Goal: Information Seeking & Learning: Learn about a topic

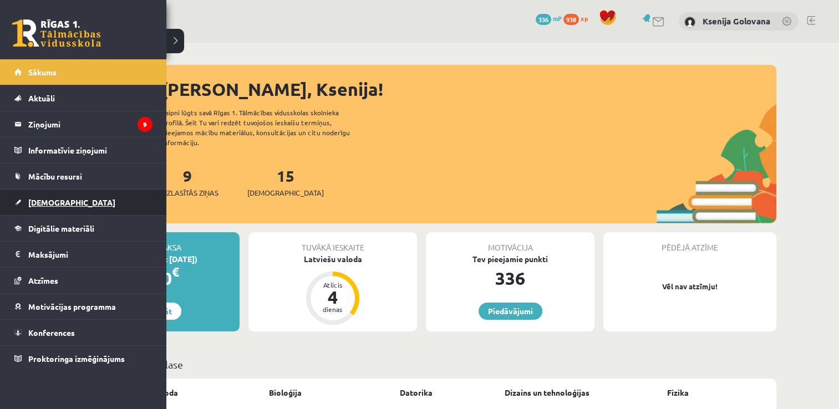
click at [62, 202] on link "[DEMOGRAPHIC_DATA]" at bounding box center [83, 203] width 138 height 26
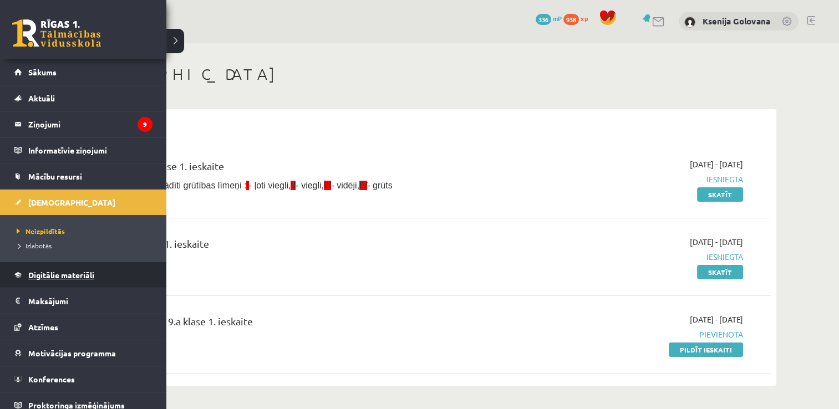
click at [66, 270] on span "Digitālie materiāli" at bounding box center [61, 275] width 66 height 10
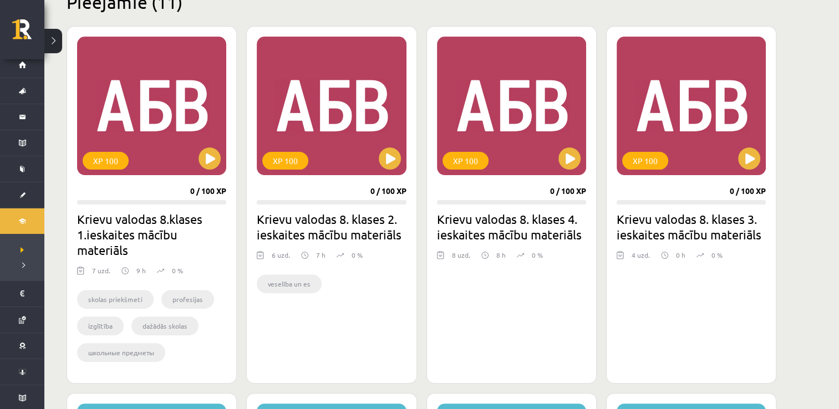
scroll to position [311, 0]
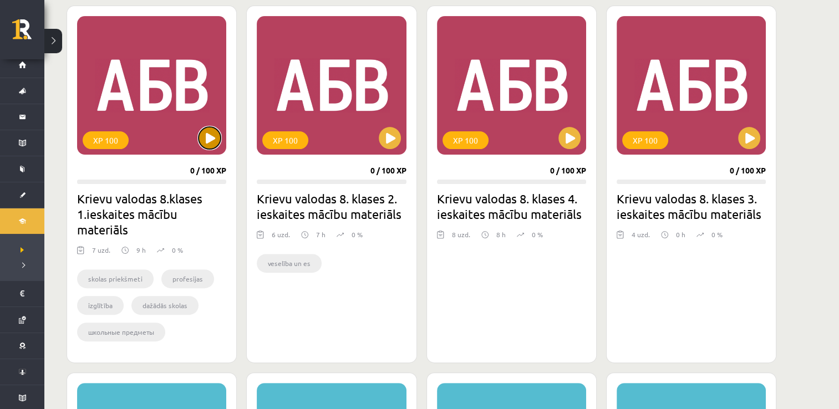
click at [213, 128] on button at bounding box center [210, 138] width 22 height 22
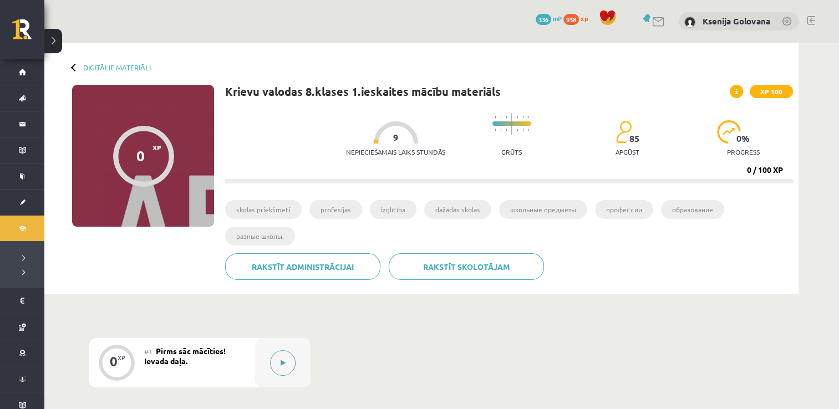
click at [289, 369] on button at bounding box center [283, 363] width 26 height 26
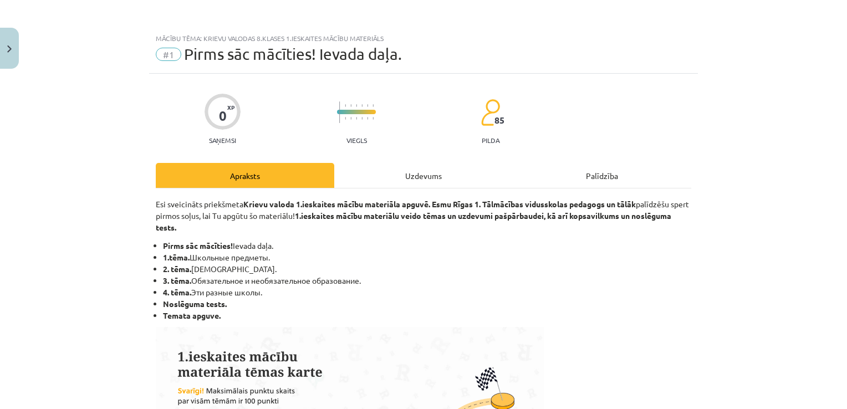
click at [435, 169] on div "Uzdevums" at bounding box center [423, 175] width 179 height 25
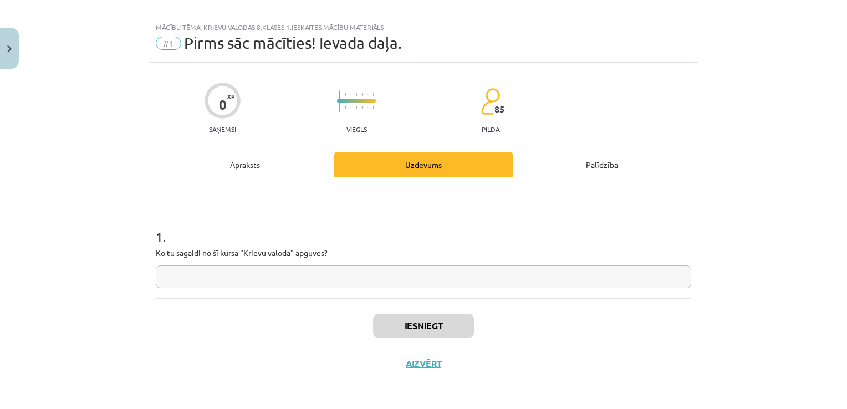
click at [411, 271] on input "text" at bounding box center [424, 277] width 536 height 23
click at [416, 333] on button "Iesniegt" at bounding box center [423, 326] width 101 height 24
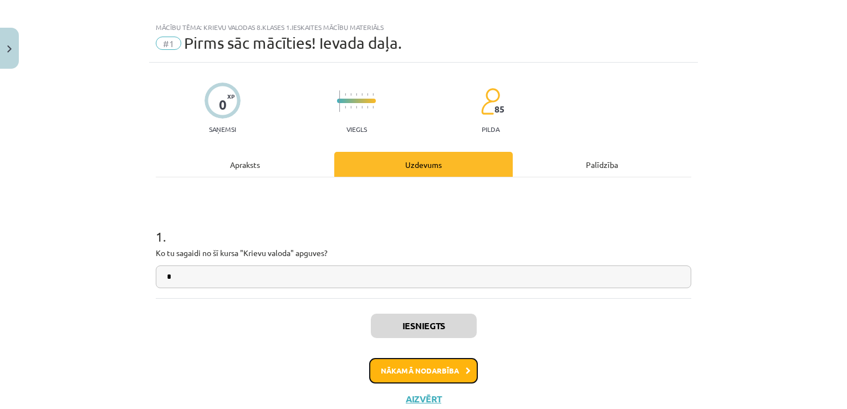
click at [450, 377] on button "Nākamā nodarbība" at bounding box center [423, 371] width 109 height 26
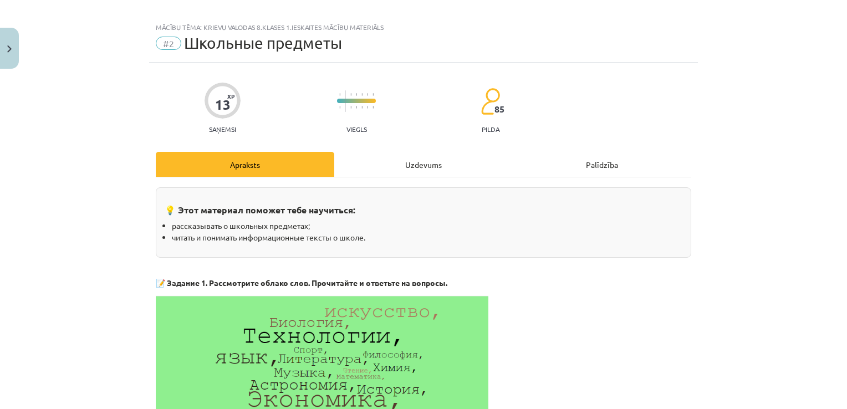
scroll to position [28, 0]
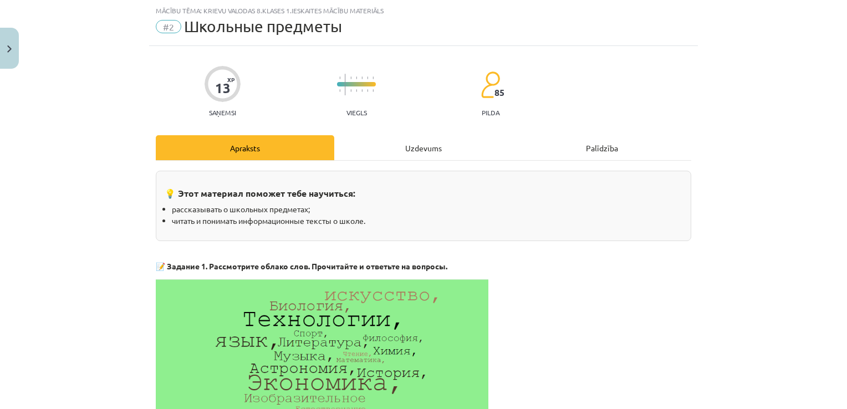
click at [417, 141] on div "Uzdevums" at bounding box center [423, 147] width 179 height 25
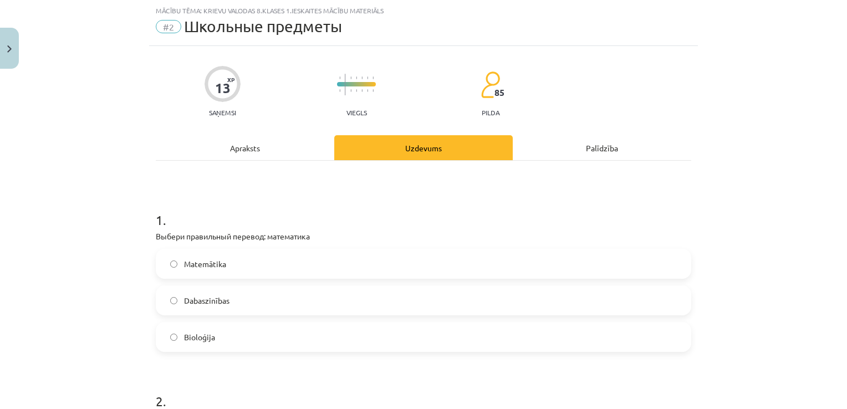
click at [279, 257] on label "Matemātika" at bounding box center [423, 264] width 533 height 28
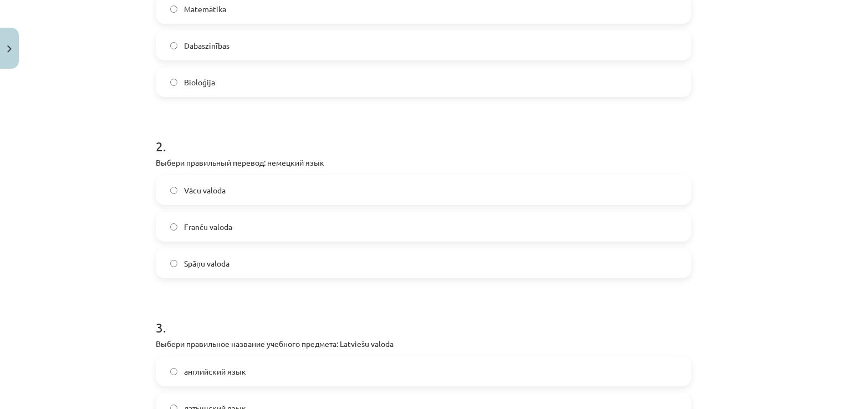
scroll to position [284, 0]
click at [381, 184] on label "Vācu valoda" at bounding box center [423, 189] width 533 height 28
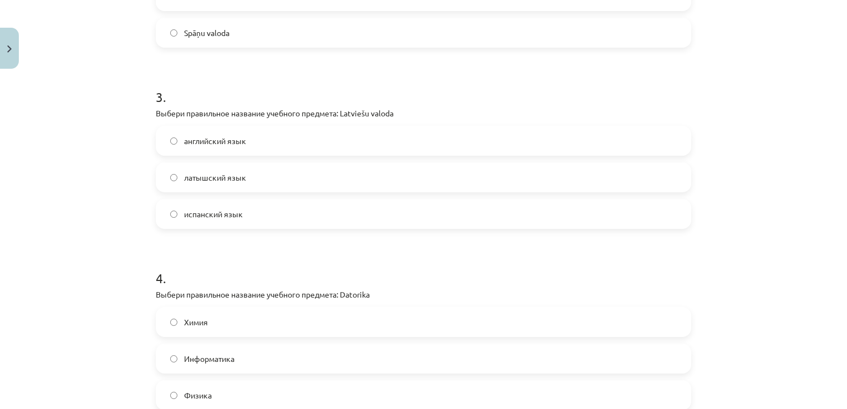
scroll to position [554, 0]
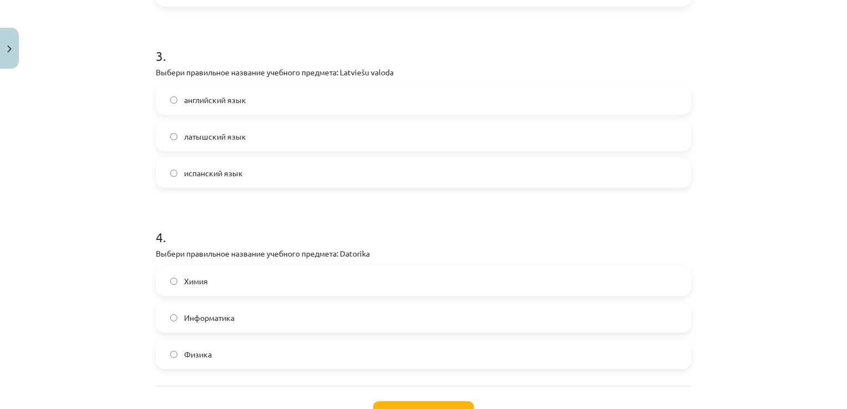
click at [460, 134] on label "латышский язык" at bounding box center [423, 137] width 533 height 28
click at [380, 323] on label "Информатика" at bounding box center [423, 318] width 533 height 28
click at [418, 408] on button "Iesniegt" at bounding box center [423, 413] width 101 height 24
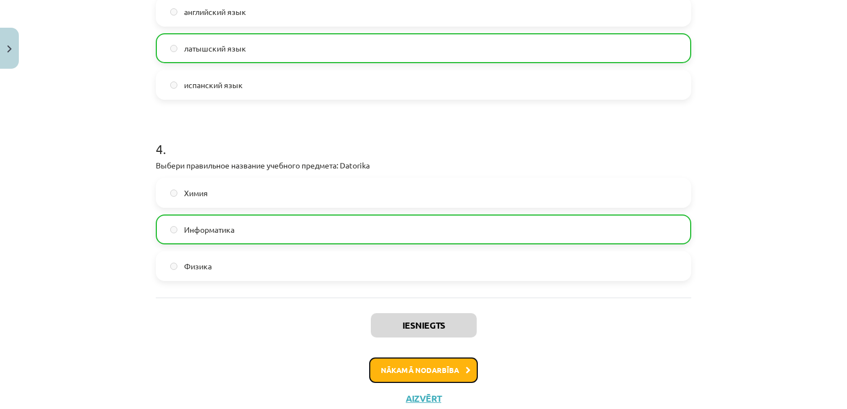
click at [409, 372] on button "Nākamā nodarbība" at bounding box center [423, 371] width 109 height 26
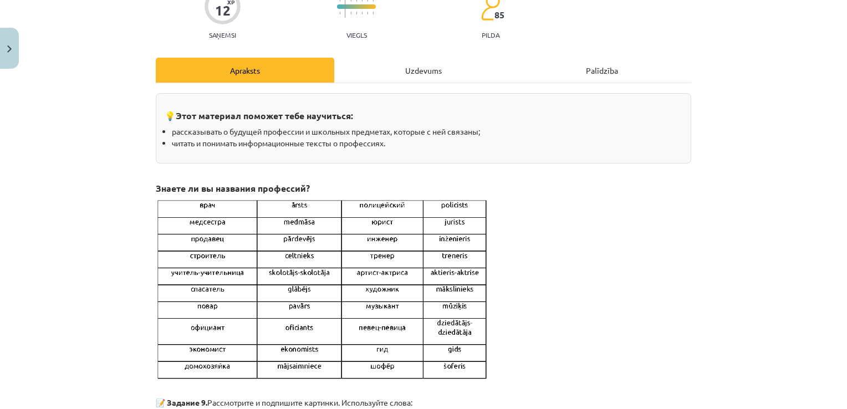
scroll to position [28, 0]
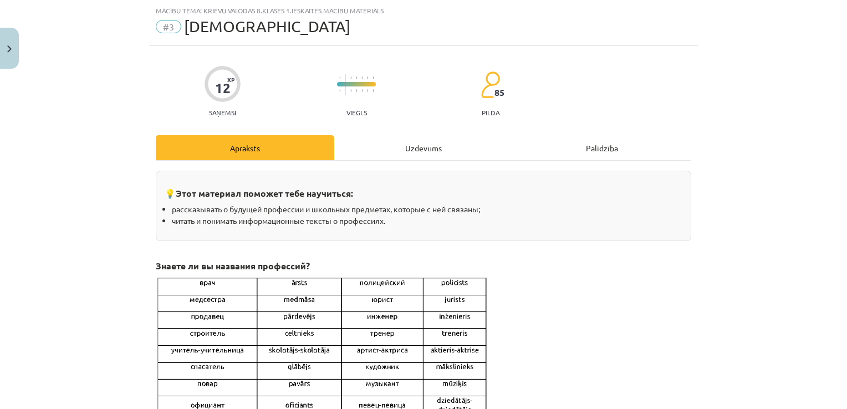
click at [408, 147] on div "Uzdevums" at bounding box center [423, 147] width 179 height 25
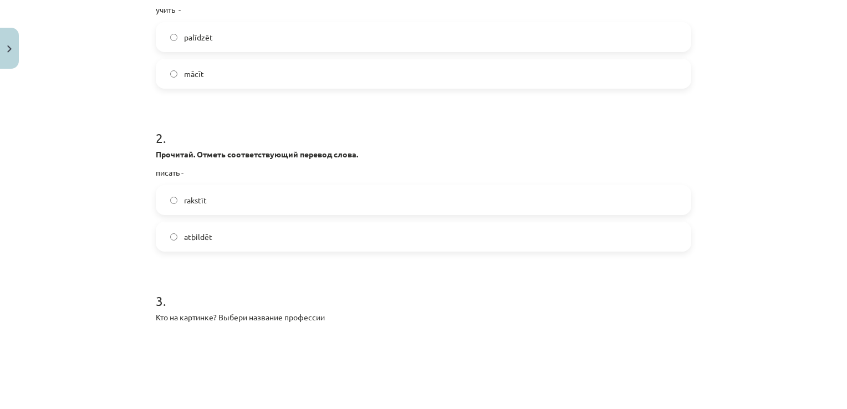
scroll to position [270, 0]
click at [543, 85] on label "mācīt" at bounding box center [423, 77] width 533 height 28
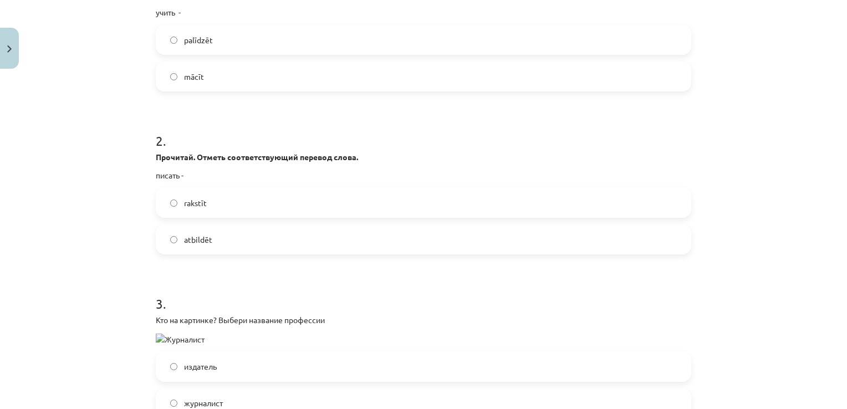
click at [499, 200] on label "rakstīt" at bounding box center [423, 203] width 533 height 28
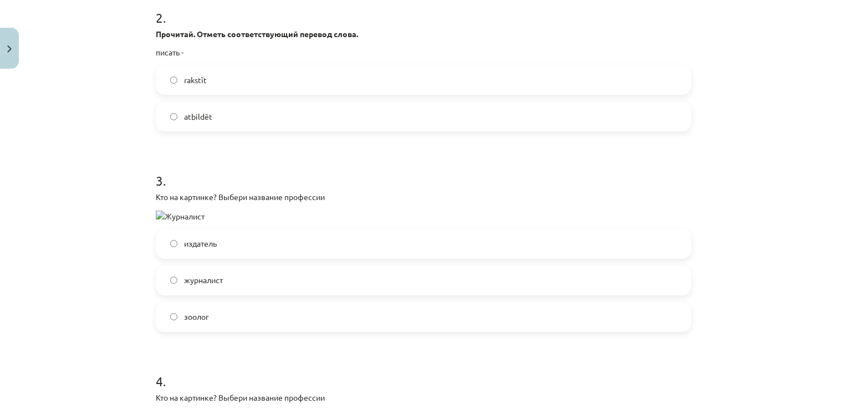
scroll to position [445, 0]
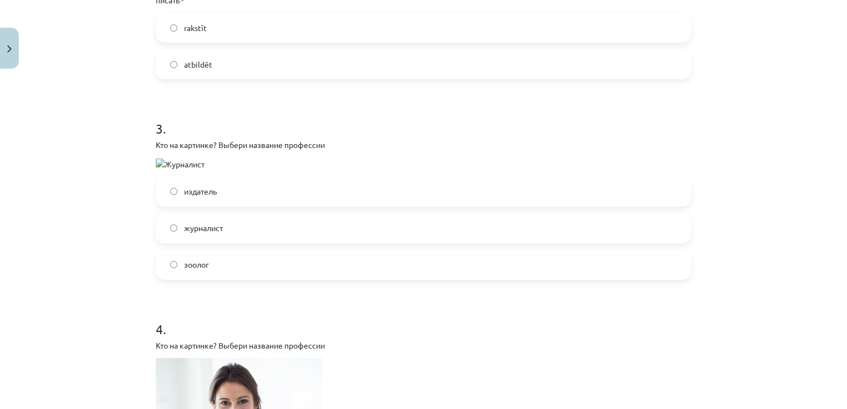
click at [156, 162] on img at bounding box center [180, 165] width 49 height 12
click at [171, 164] on img at bounding box center [180, 165] width 49 height 12
drag, startPoint x: 175, startPoint y: 163, endPoint x: 221, endPoint y: 161, distance: 46.1
click at [221, 161] on p at bounding box center [424, 163] width 536 height 13
click at [186, 165] on img at bounding box center [180, 165] width 49 height 12
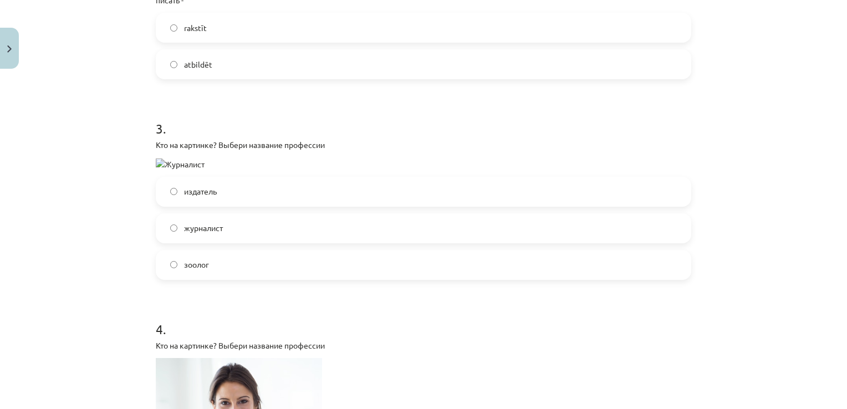
click at [223, 239] on label "журналист" at bounding box center [423, 229] width 533 height 28
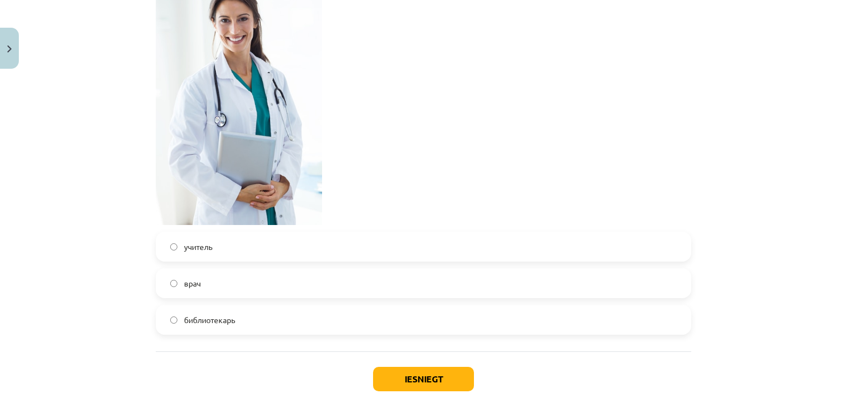
scroll to position [881, 0]
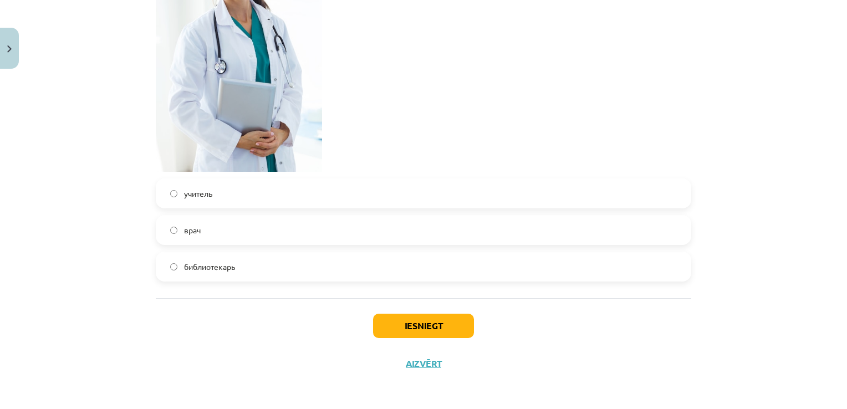
click at [502, 225] on label "врач" at bounding box center [423, 230] width 533 height 28
click at [443, 318] on button "Iesniegt" at bounding box center [423, 326] width 101 height 24
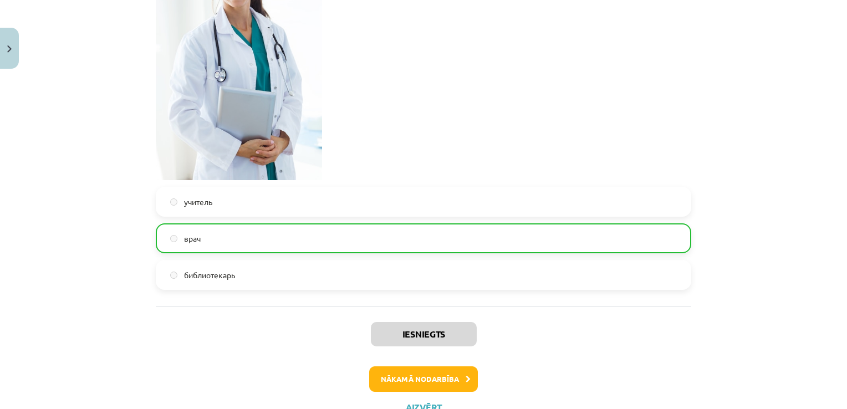
scroll to position [883, 0]
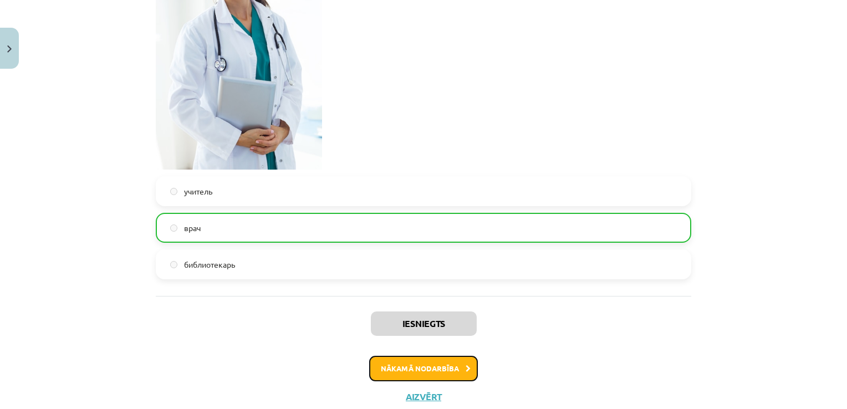
click at [462, 376] on button "Nākamā nodarbība" at bounding box center [423, 369] width 109 height 26
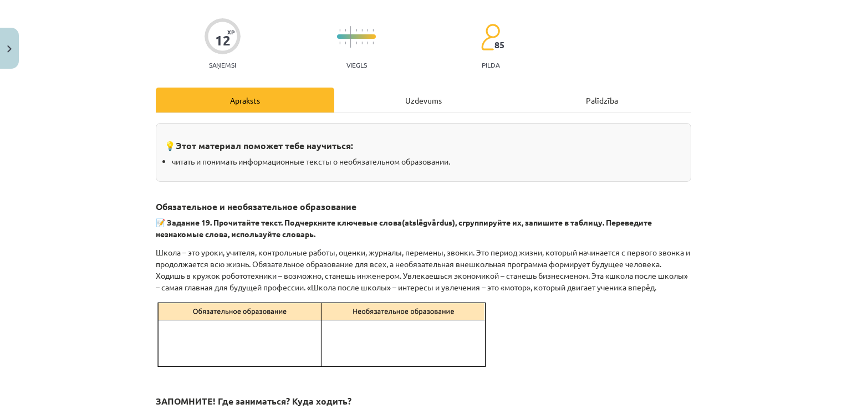
scroll to position [28, 0]
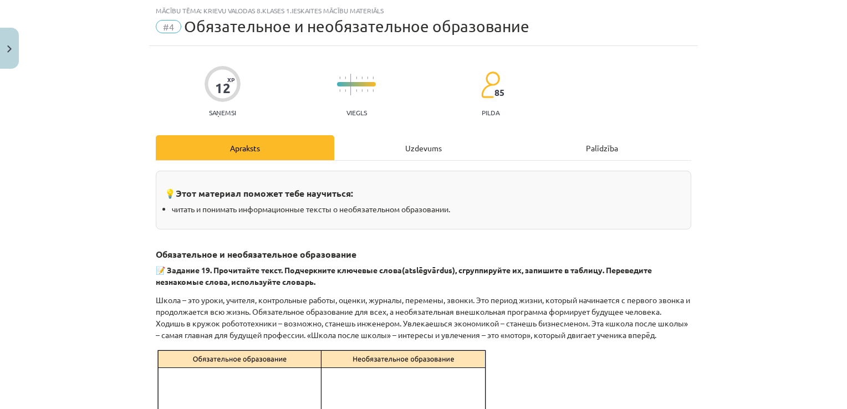
click at [437, 147] on div "Uzdevums" at bounding box center [423, 147] width 179 height 25
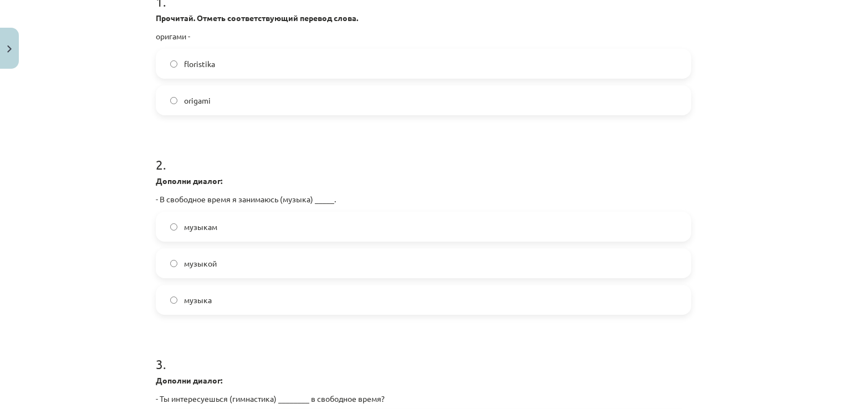
scroll to position [264, 0]
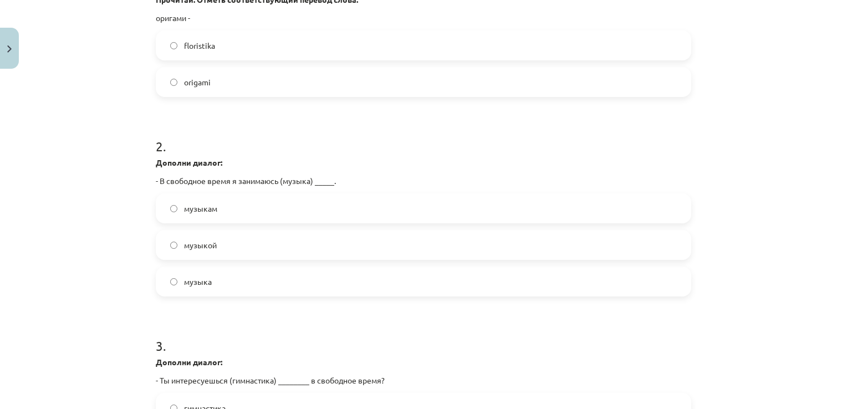
click at [619, 88] on label "origami" at bounding box center [423, 82] width 533 height 28
click at [344, 245] on label "музыкой" at bounding box center [423, 245] width 533 height 28
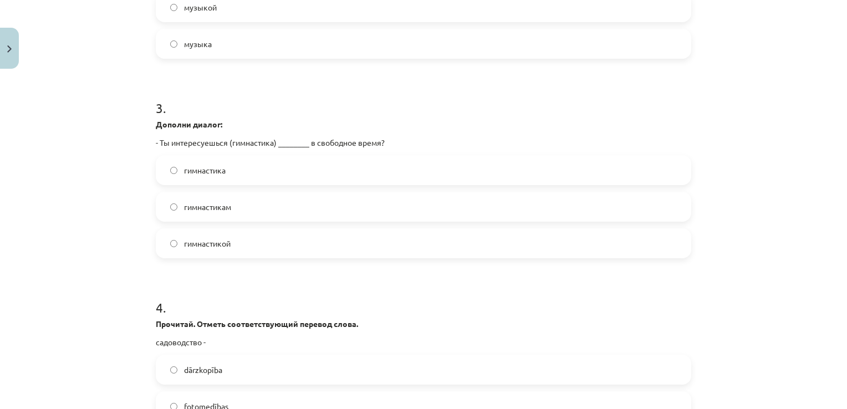
scroll to position [506, 0]
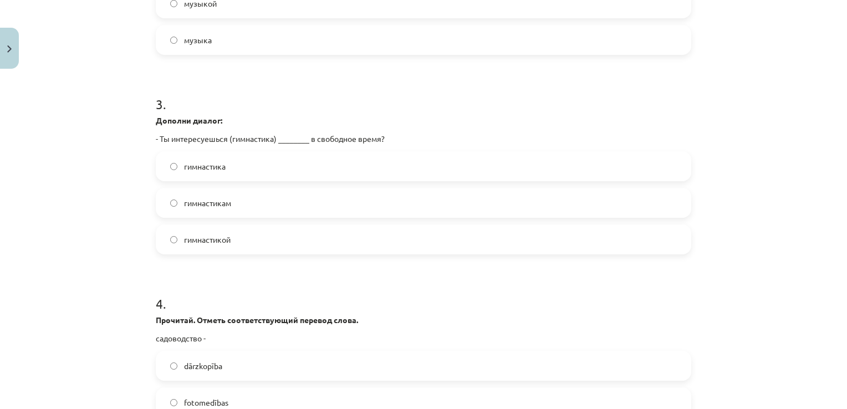
click at [491, 260] on form "1 . Прочитай. Отметь соответствующий перевод слова. оригами - floristika origam…" at bounding box center [424, 65] width 536 height 703
click at [500, 245] on label "гимнастикой" at bounding box center [423, 240] width 533 height 28
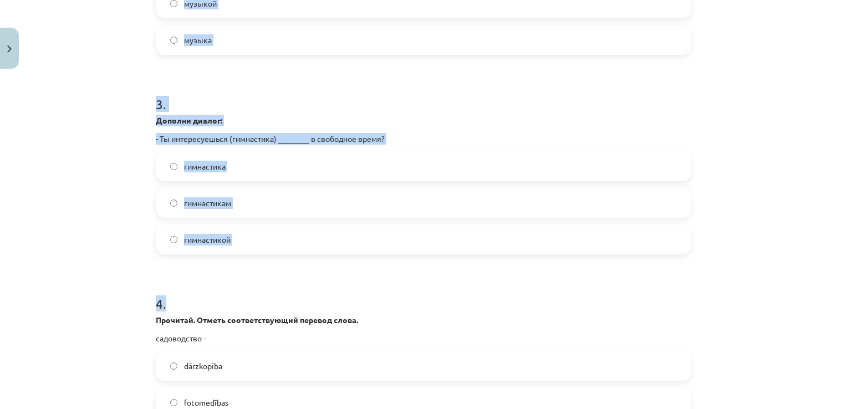
drag, startPoint x: 838, startPoint y: 301, endPoint x: 847, endPoint y: 341, distance: 40.9
click at [847, 341] on html "0 Dāvanas 336 mP 938 xp Ksenija Golovana Sākums Aktuāli Kā mācīties eSKOLĀ Kont…" at bounding box center [423, 204] width 847 height 409
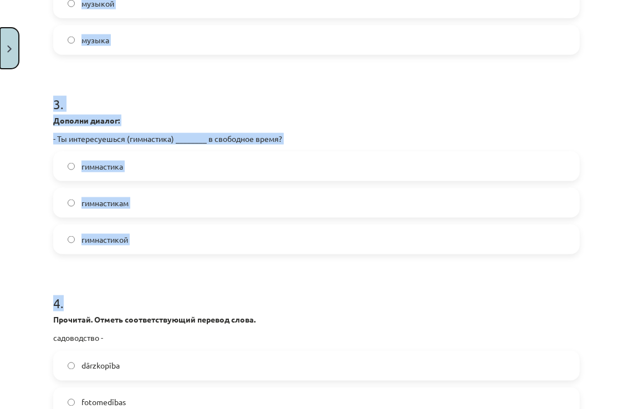
click at [11, 50] on img "Close" at bounding box center [9, 48] width 4 height 7
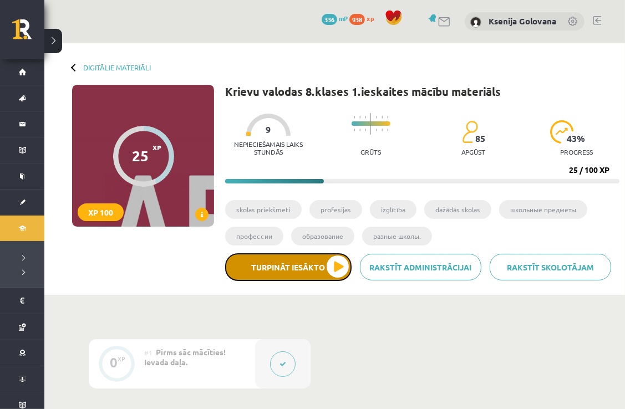
click at [340, 268] on button "Turpināt iesākto" at bounding box center [288, 267] width 126 height 28
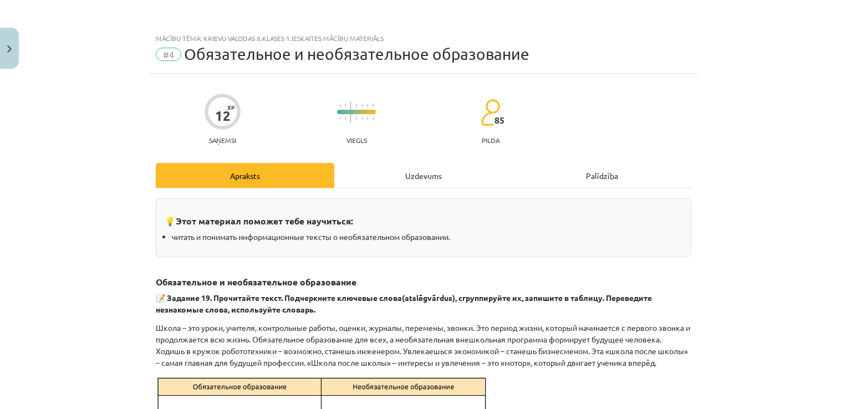
click at [459, 166] on div "Uzdevums" at bounding box center [423, 175] width 179 height 25
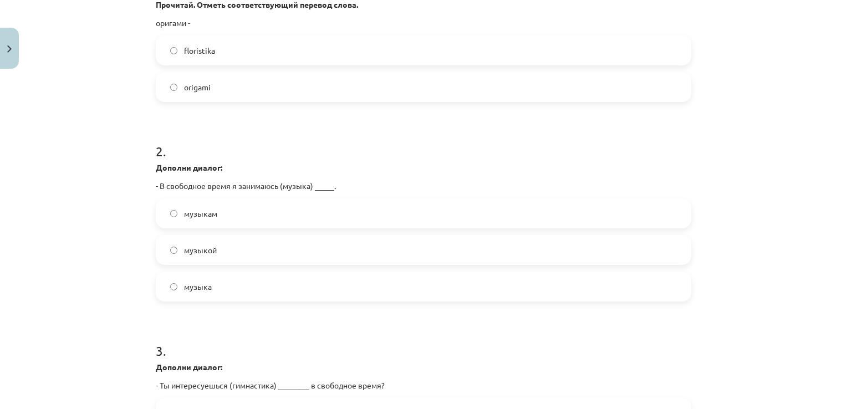
scroll to position [257, 0]
click at [322, 77] on label "origami" at bounding box center [423, 89] width 533 height 28
click at [313, 258] on label "музыкой" at bounding box center [423, 252] width 533 height 28
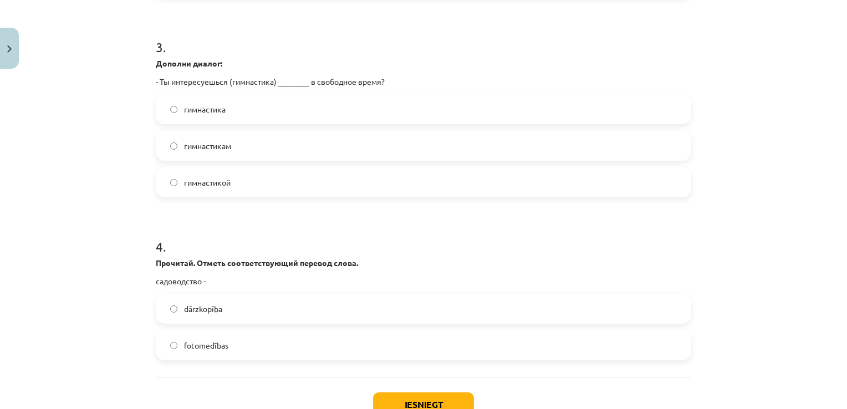
scroll to position [564, 0]
click at [475, 179] on label "гимнастикой" at bounding box center [423, 181] width 533 height 28
click at [374, 305] on label "dārzkopība" at bounding box center [423, 308] width 533 height 28
click at [410, 405] on button "Iesniegt" at bounding box center [423, 403] width 101 height 24
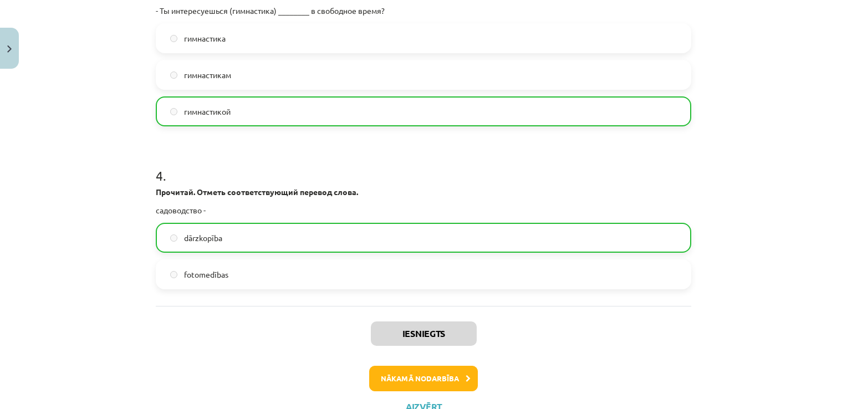
scroll to position [678, 0]
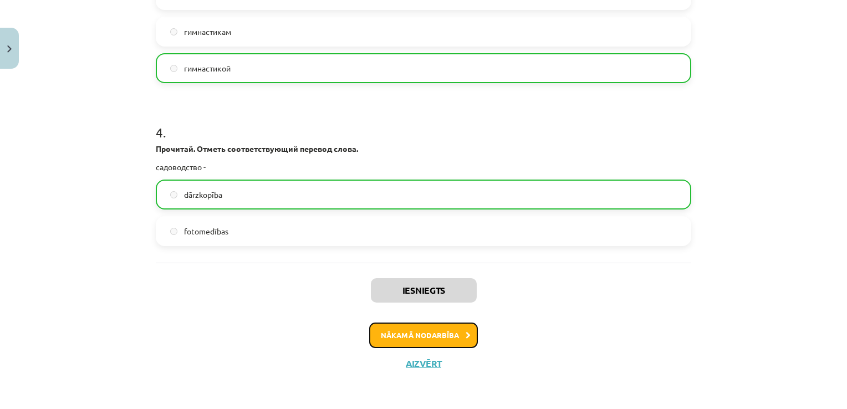
click at [445, 338] on button "Nākamā nodarbība" at bounding box center [423, 336] width 109 height 26
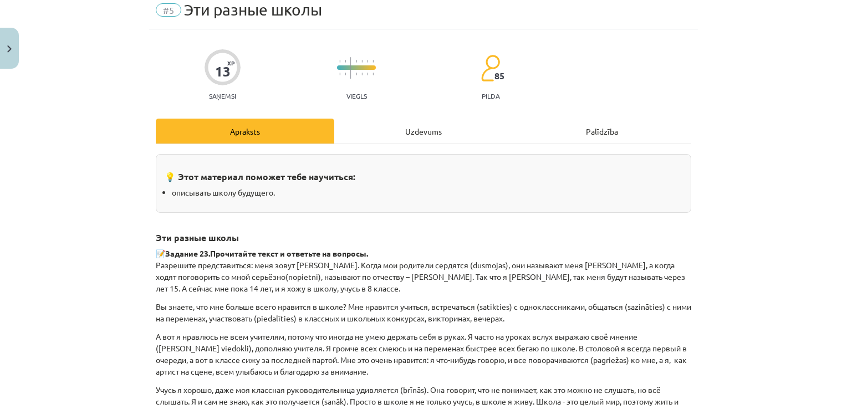
scroll to position [28, 0]
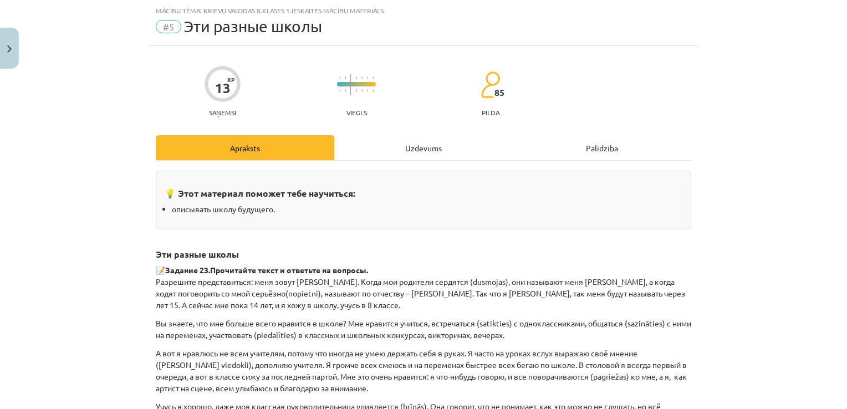
click at [452, 145] on div "Uzdevums" at bounding box center [423, 147] width 179 height 25
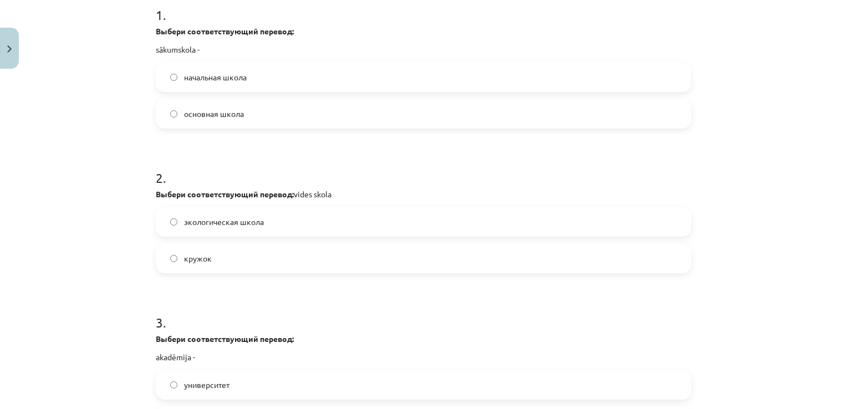
scroll to position [237, 0]
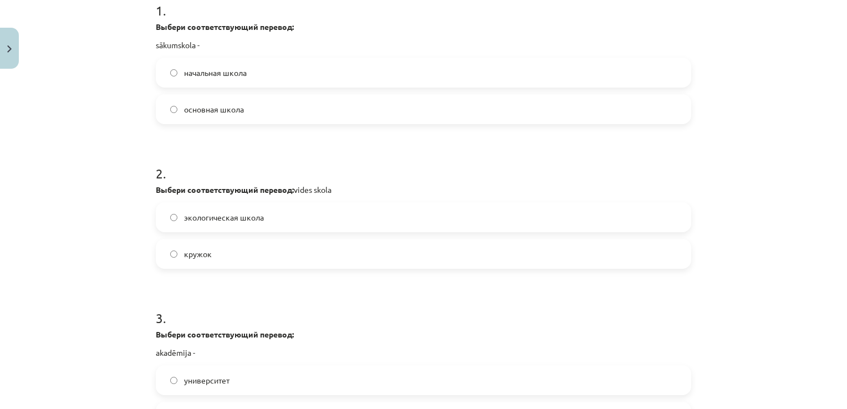
click at [452, 69] on label "начальная школа" at bounding box center [423, 73] width 533 height 28
click at [283, 213] on label "экологическая школа" at bounding box center [423, 217] width 533 height 28
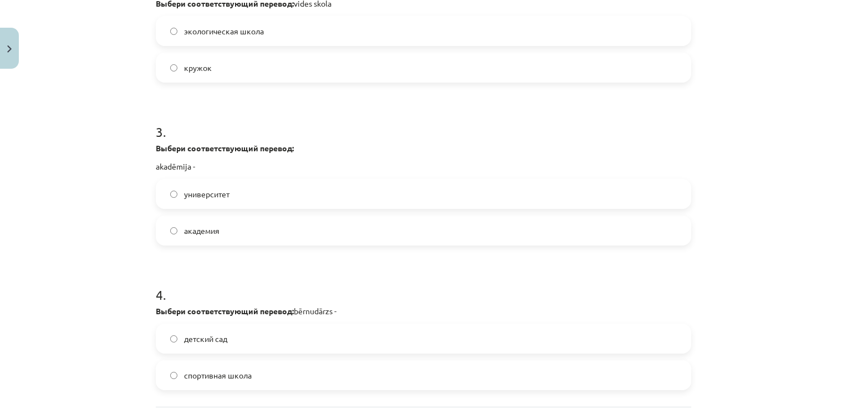
scroll to position [532, 0]
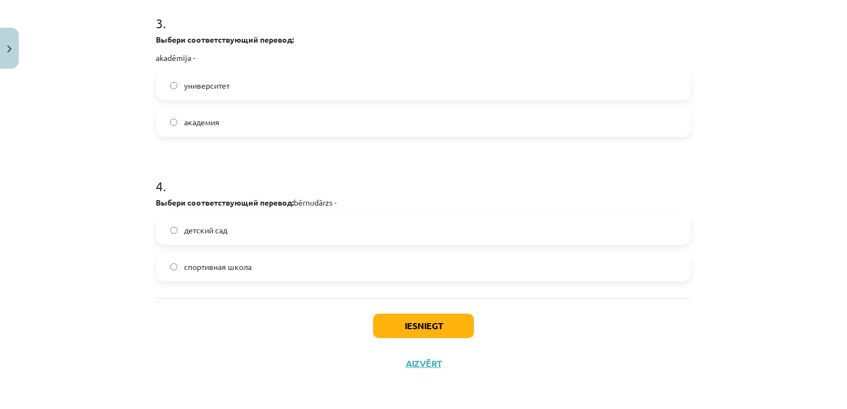
click at [428, 111] on label "академия" at bounding box center [423, 122] width 533 height 28
click at [378, 241] on label "детский сад" at bounding box center [423, 230] width 533 height 28
click at [412, 323] on button "Iesniegt" at bounding box center [423, 326] width 101 height 24
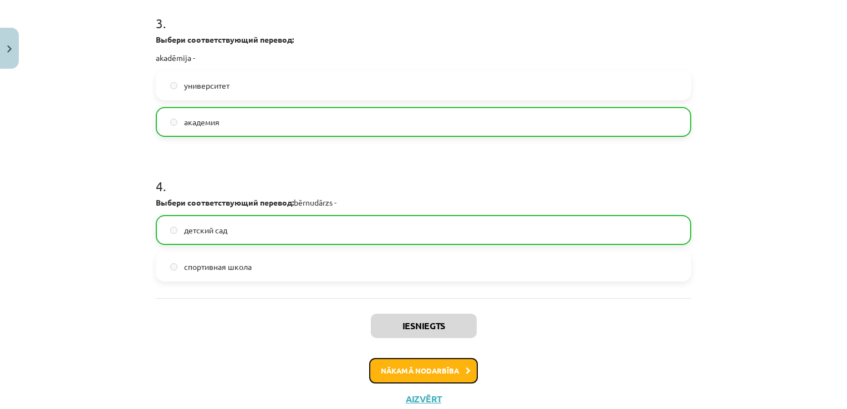
click at [454, 375] on button "Nākamā nodarbība" at bounding box center [423, 371] width 109 height 26
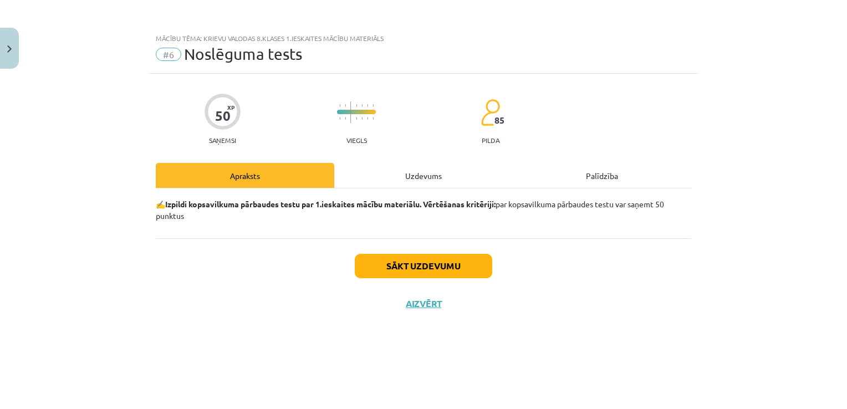
scroll to position [0, 0]
click at [435, 177] on div "Uzdevums" at bounding box center [423, 175] width 179 height 25
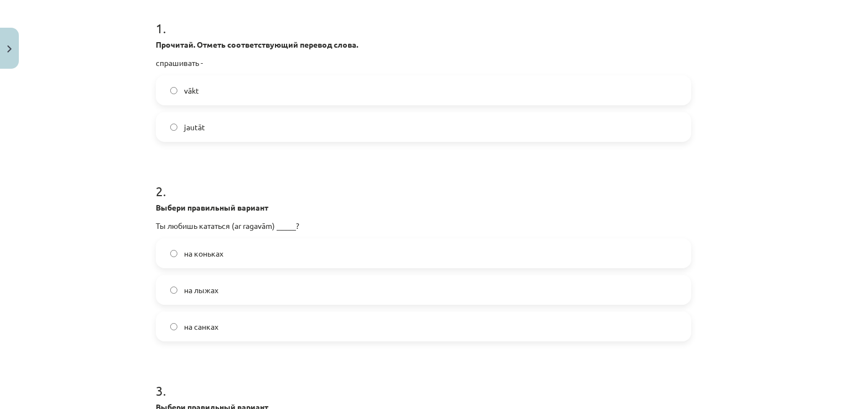
scroll to position [211, 0]
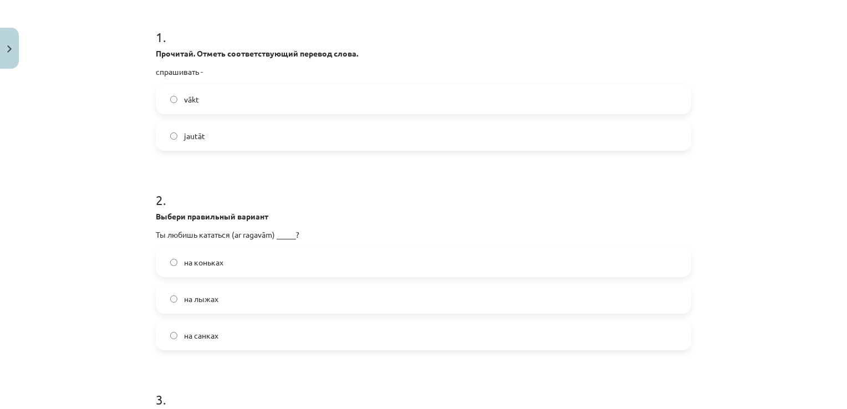
click at [490, 142] on label "jautāt" at bounding box center [423, 136] width 533 height 28
click at [306, 347] on label "на санках" at bounding box center [423, 336] width 533 height 28
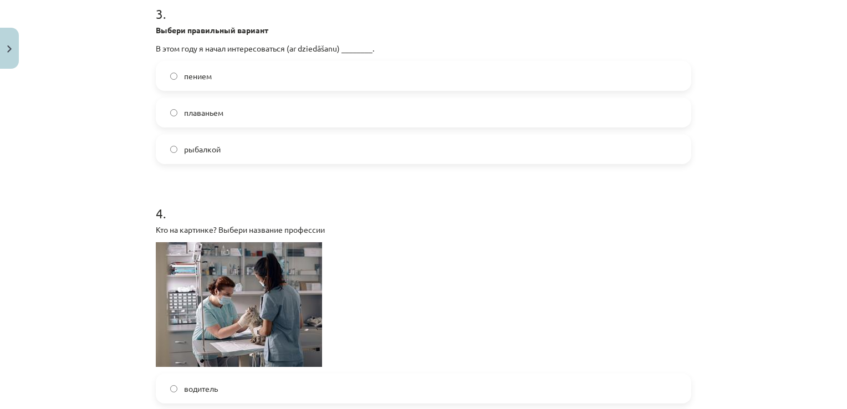
scroll to position [593, 0]
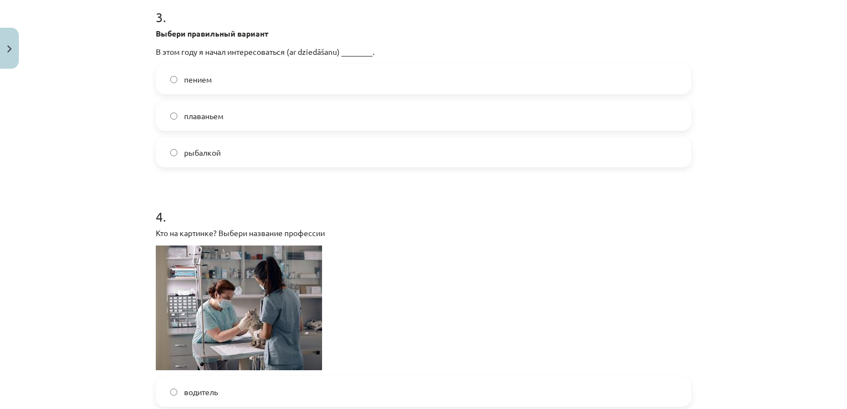
click at [347, 77] on label "пением" at bounding box center [423, 79] width 533 height 28
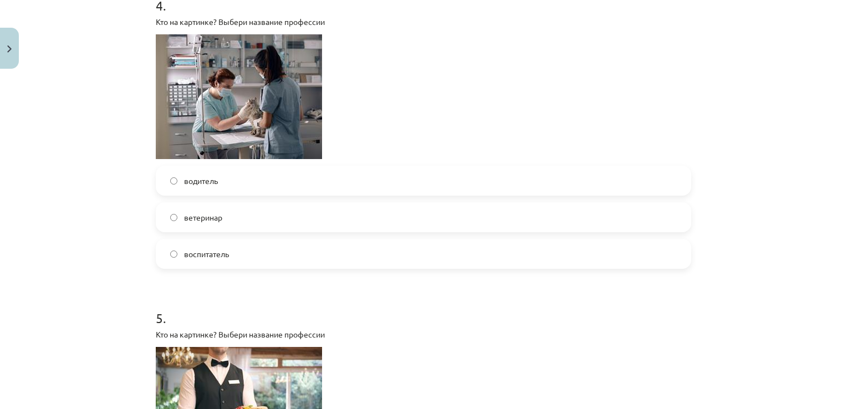
scroll to position [801, 0]
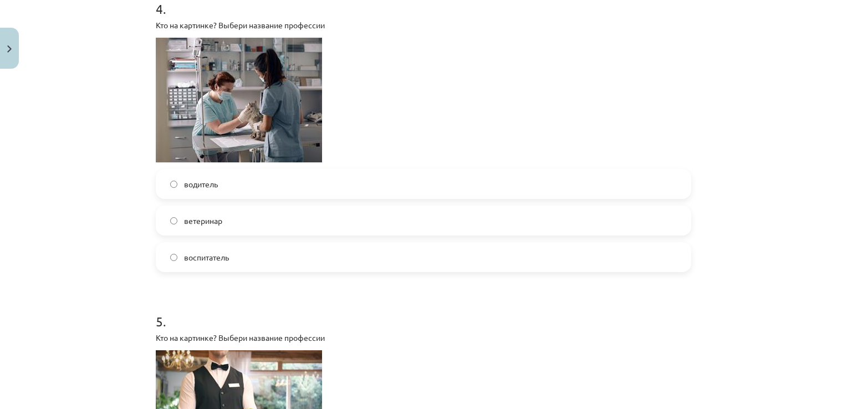
click at [381, 227] on label "ветеринар" at bounding box center [423, 221] width 533 height 28
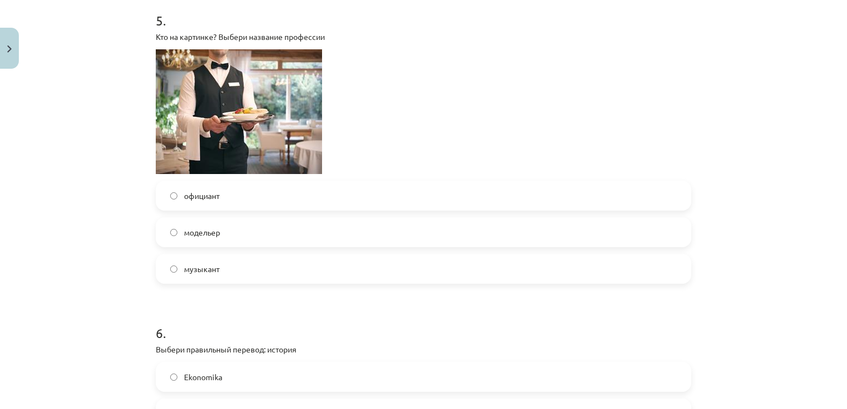
scroll to position [1100, 0]
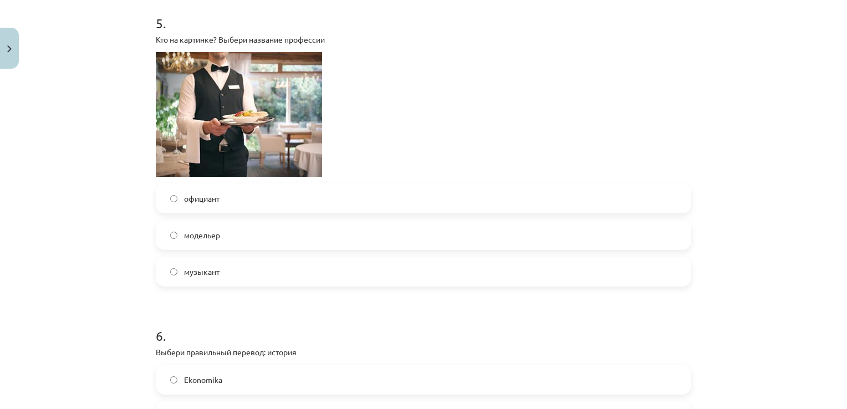
click at [434, 206] on label "официант" at bounding box center [423, 199] width 533 height 28
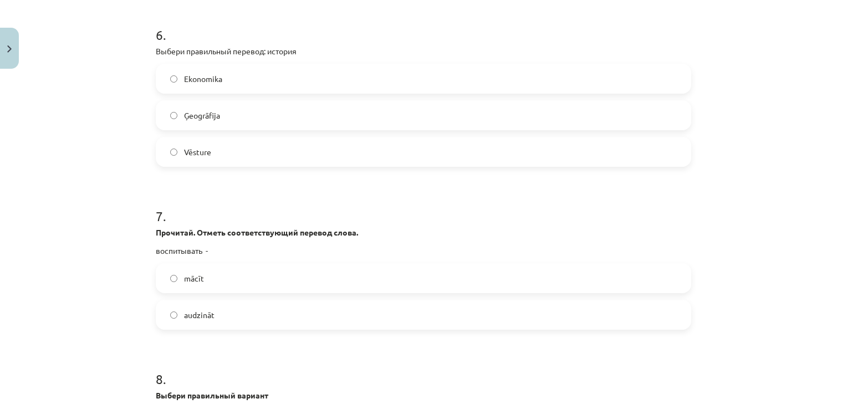
scroll to position [1395, 0]
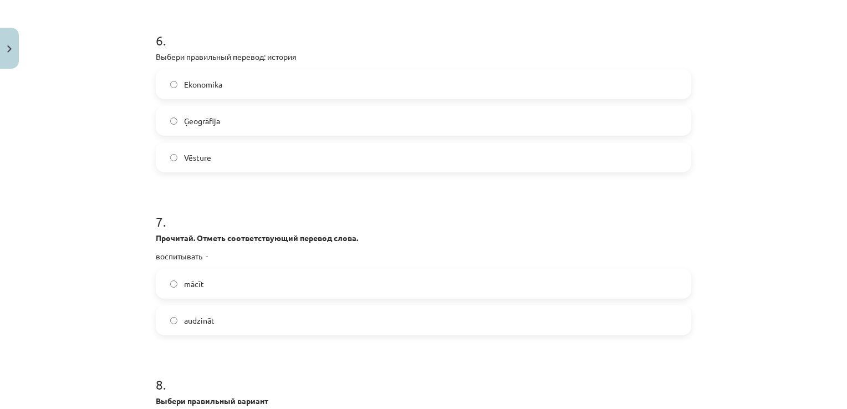
click at [393, 161] on label "Vēsture" at bounding box center [423, 158] width 533 height 28
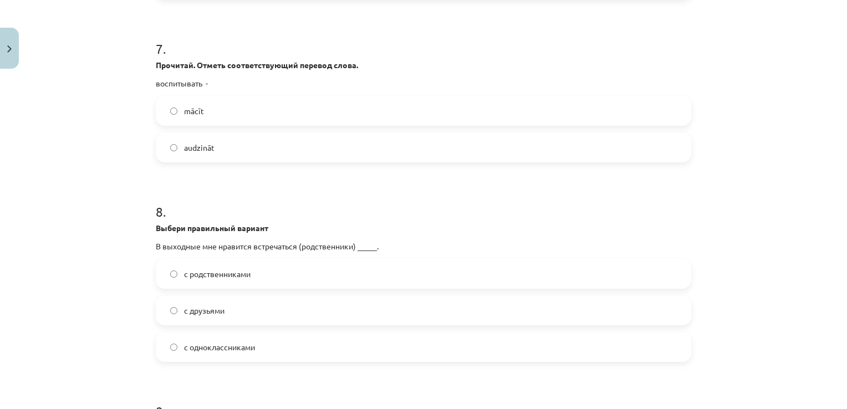
scroll to position [1580, 0]
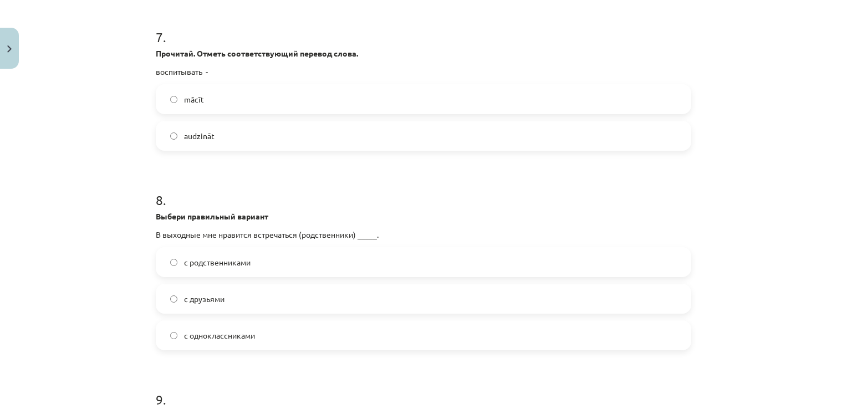
click at [546, 144] on label "audzināt" at bounding box center [423, 136] width 533 height 28
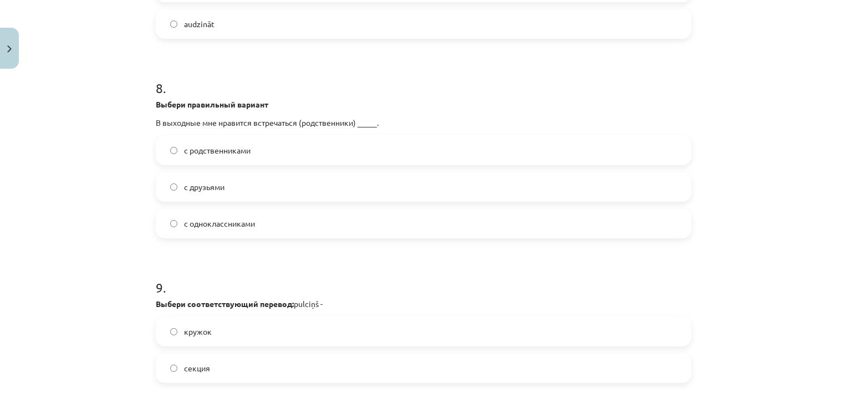
scroll to position [1730, 0]
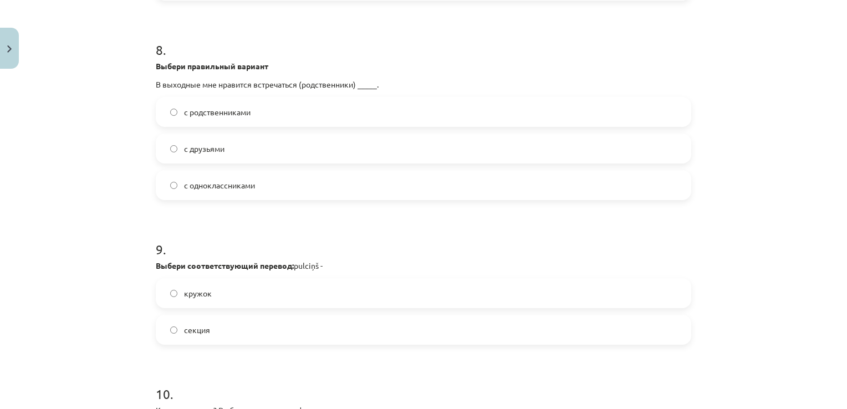
click at [517, 107] on label "с родственниками" at bounding box center [423, 112] width 533 height 28
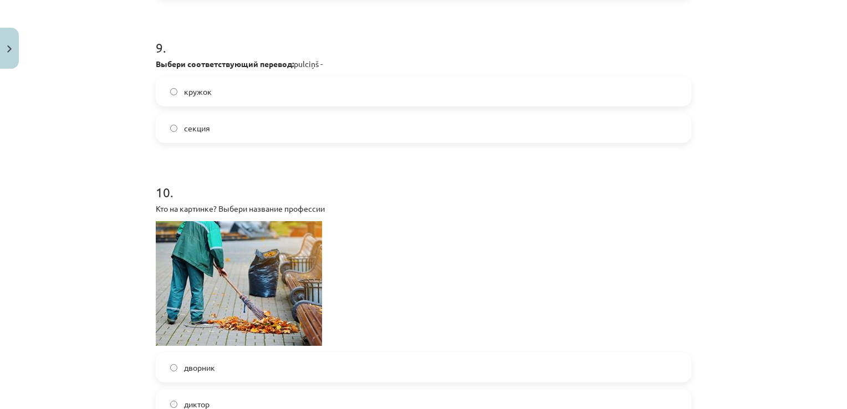
scroll to position [1935, 0]
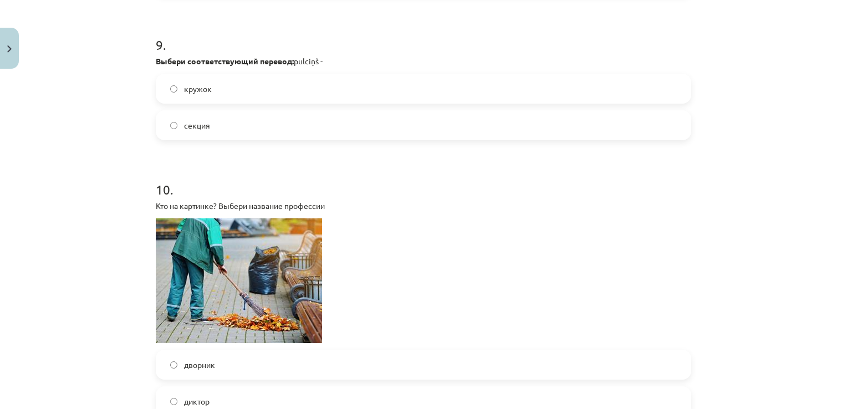
click at [460, 131] on label "секция" at bounding box center [423, 125] width 533 height 28
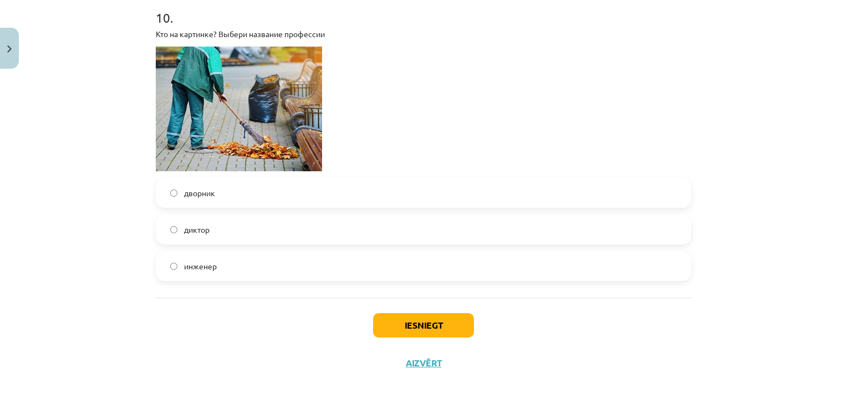
scroll to position [2079, 0]
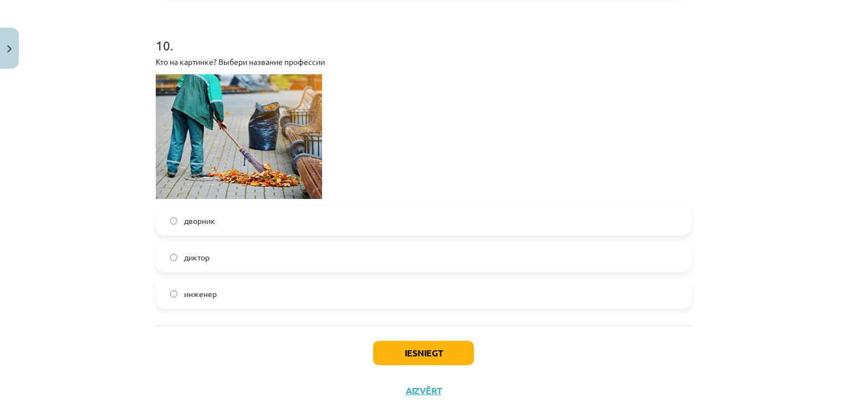
click at [767, 313] on div "Mācību tēma: Krievu valodas 8.klases 1.ieskaites mācību materiāls #6 Noslēguma …" at bounding box center [423, 204] width 847 height 409
click at [621, 211] on label "дворник" at bounding box center [423, 221] width 533 height 28
click at [404, 358] on button "Iesniegt" at bounding box center [423, 353] width 101 height 24
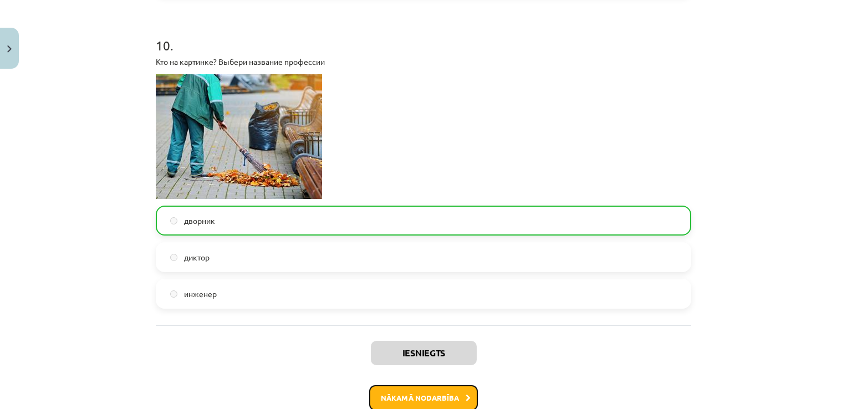
click at [432, 386] on button "Nākamā nodarbība" at bounding box center [423, 398] width 109 height 26
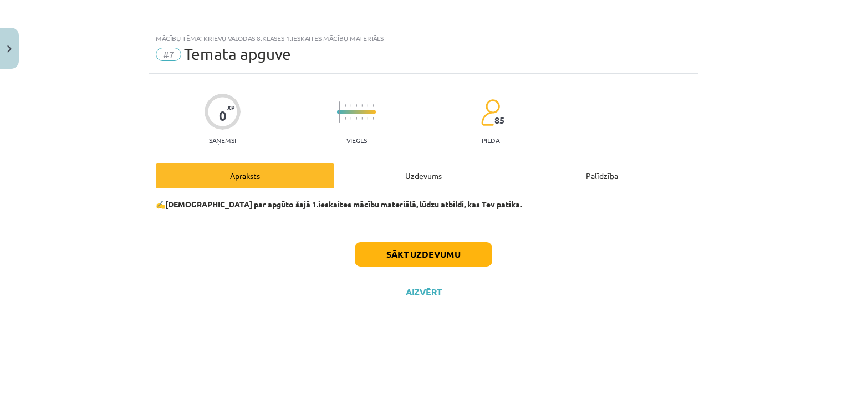
click at [438, 165] on div "Uzdevums" at bounding box center [423, 175] width 179 height 25
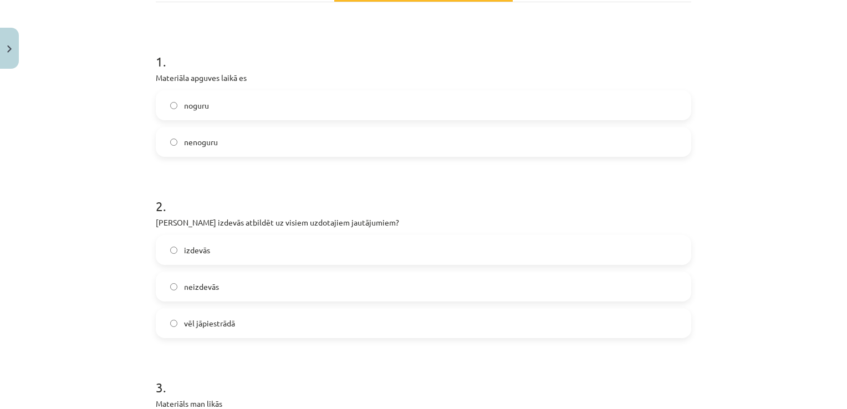
scroll to position [213, 0]
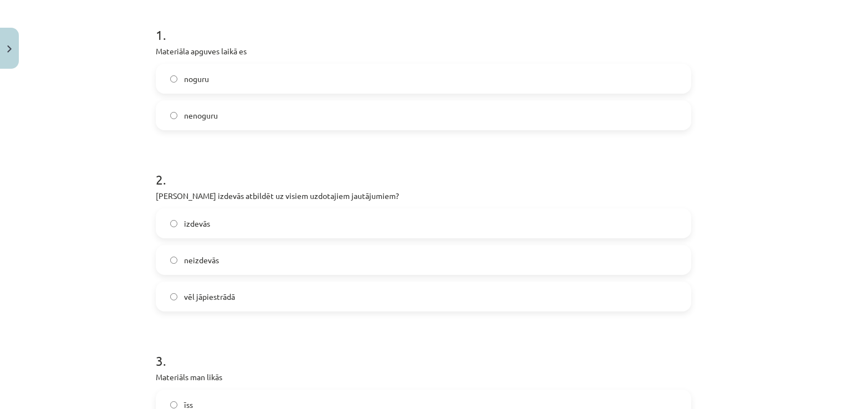
click at [306, 119] on label "nenoguru" at bounding box center [423, 115] width 533 height 28
click at [368, 221] on label "izdevās" at bounding box center [423, 224] width 533 height 28
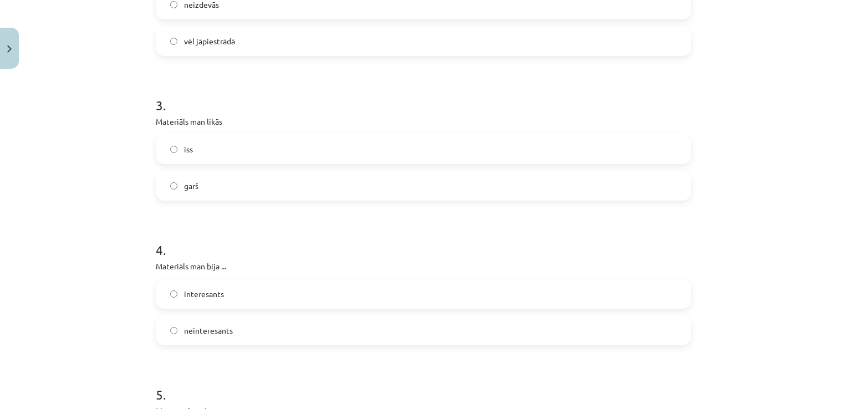
scroll to position [523, 0]
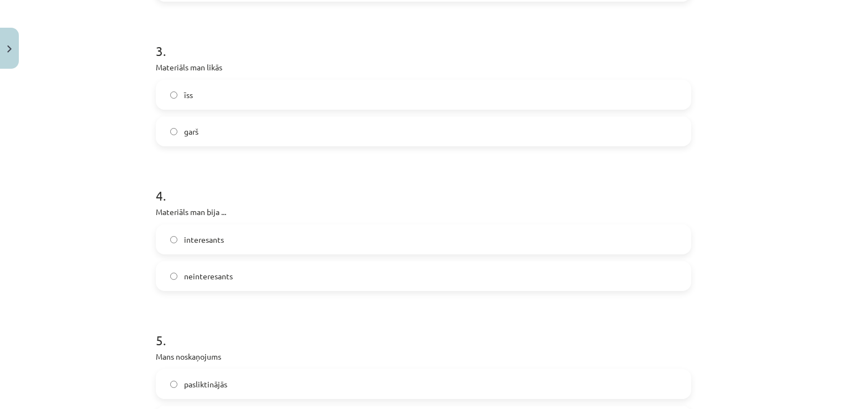
click at [452, 101] on label "īss" at bounding box center [423, 95] width 533 height 28
click at [431, 238] on label "interesants" at bounding box center [423, 240] width 533 height 28
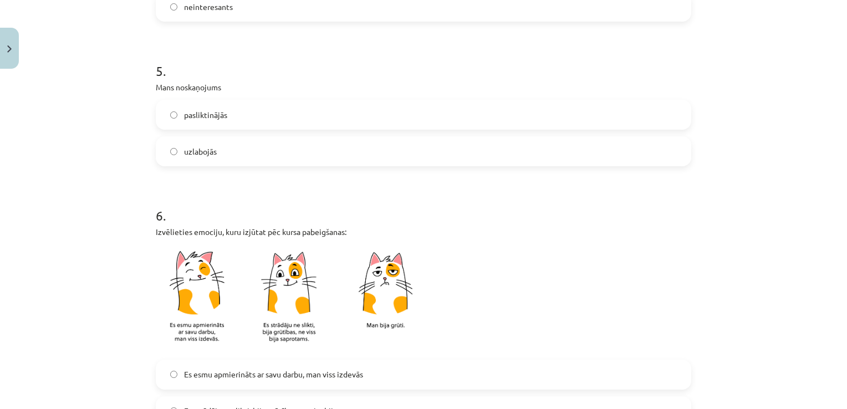
scroll to position [796, 0]
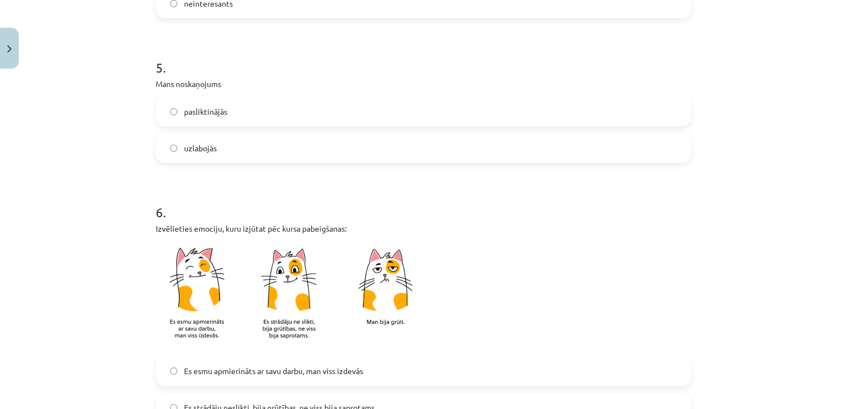
click at [325, 146] on label "uzlabojās" at bounding box center [423, 148] width 533 height 28
click at [659, 382] on label "Es esmu apmierināts ar savu darbu, man viss izdevās" at bounding box center [423, 372] width 533 height 28
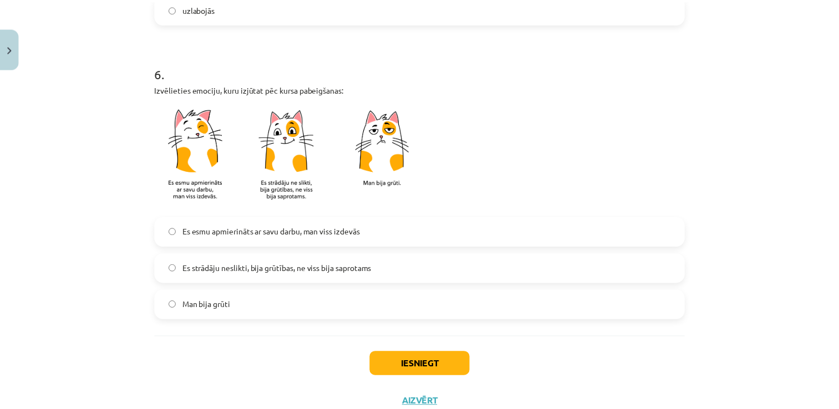
scroll to position [974, 0]
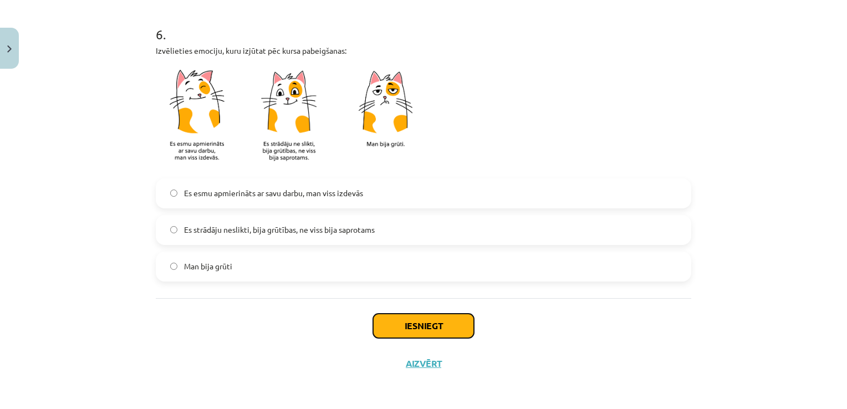
click at [408, 331] on button "Iesniegt" at bounding box center [423, 326] width 101 height 24
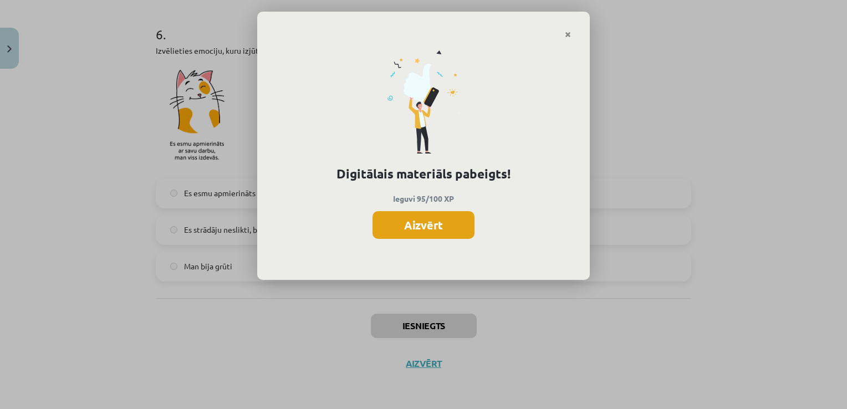
click at [410, 217] on button "Aizvērt" at bounding box center [424, 225] width 102 height 28
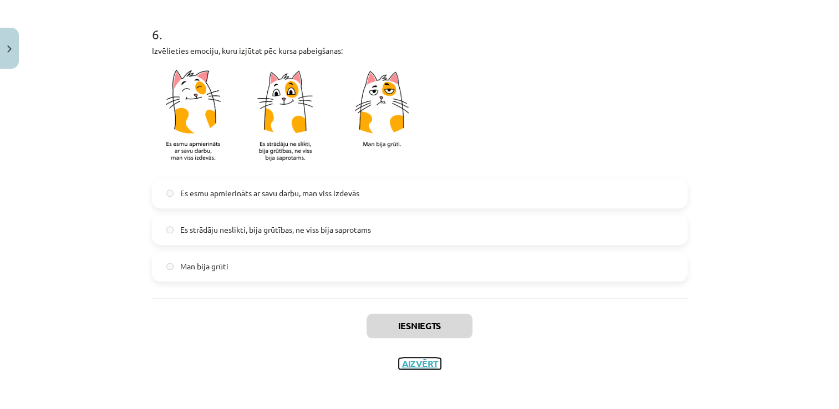
click at [419, 359] on button "Aizvērt" at bounding box center [420, 363] width 42 height 11
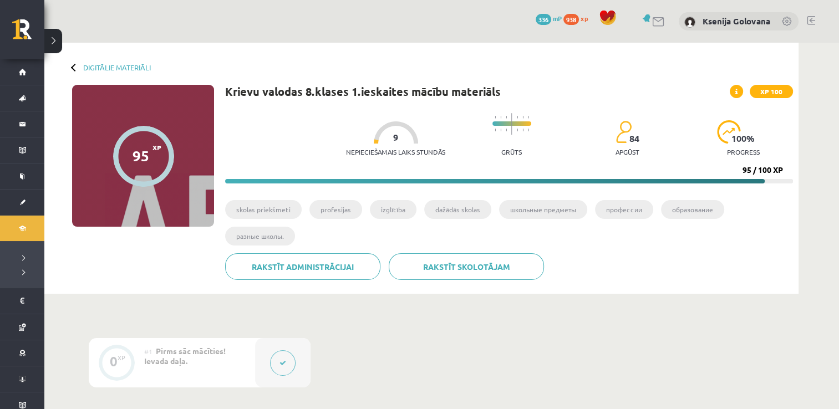
click at [58, 49] on button at bounding box center [53, 41] width 18 height 24
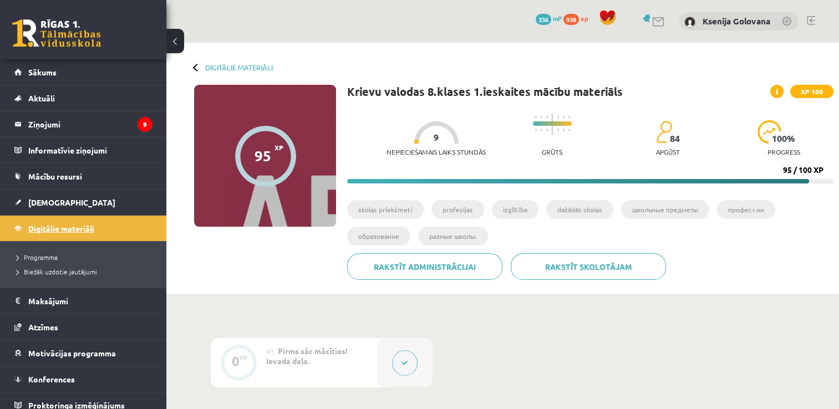
click at [94, 222] on link "Digitālie materiāli" at bounding box center [83, 229] width 138 height 26
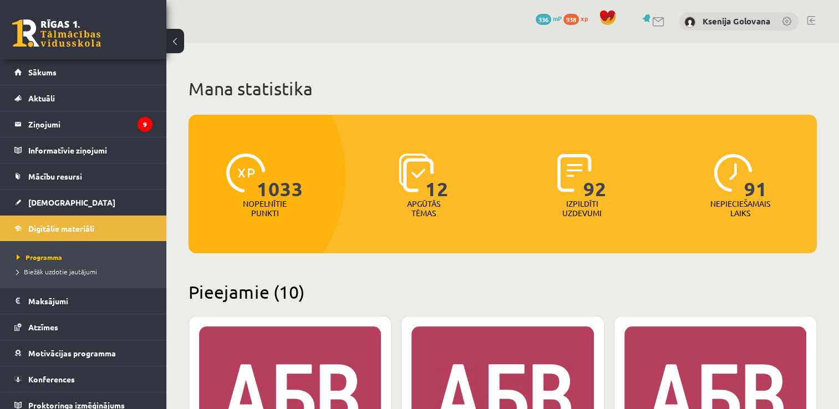
drag, startPoint x: 481, startPoint y: 294, endPoint x: 348, endPoint y: 284, distance: 133.4
click at [348, 284] on h2 "Pieejamie (10)" at bounding box center [503, 292] width 628 height 22
click at [180, 49] on button at bounding box center [175, 41] width 18 height 24
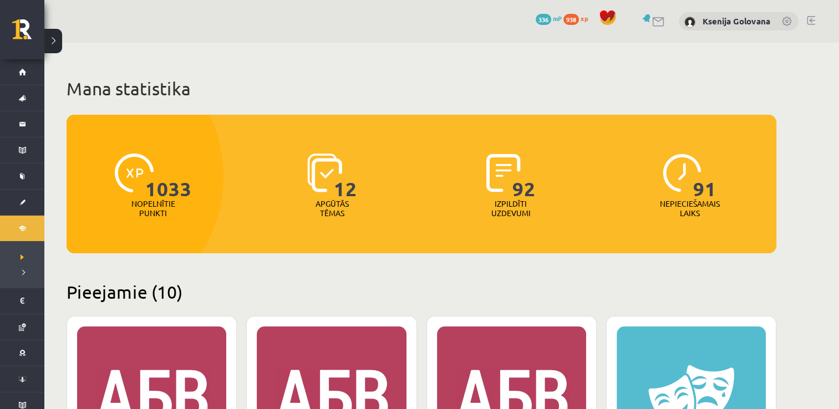
click at [570, 19] on span "938" at bounding box center [571, 19] width 16 height 11
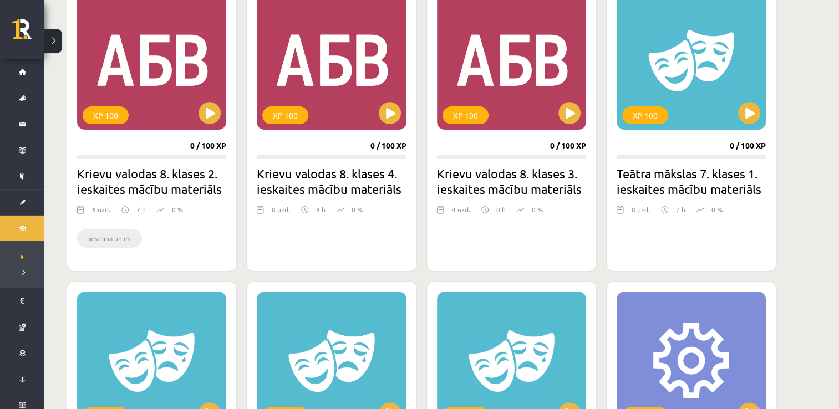
scroll to position [314, 0]
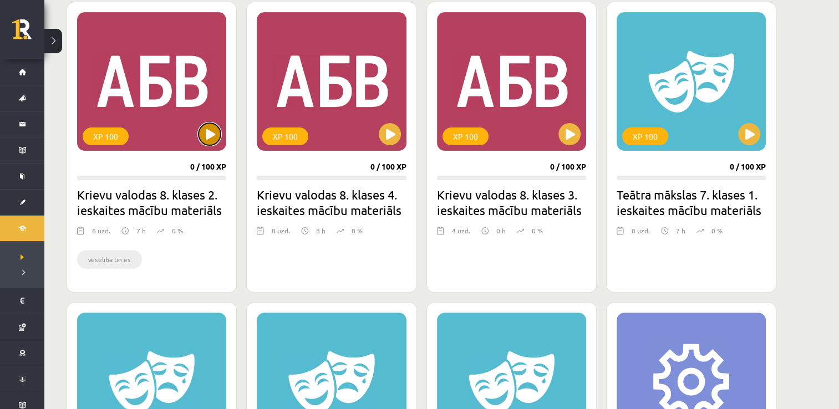
click at [210, 133] on button at bounding box center [210, 134] width 22 height 22
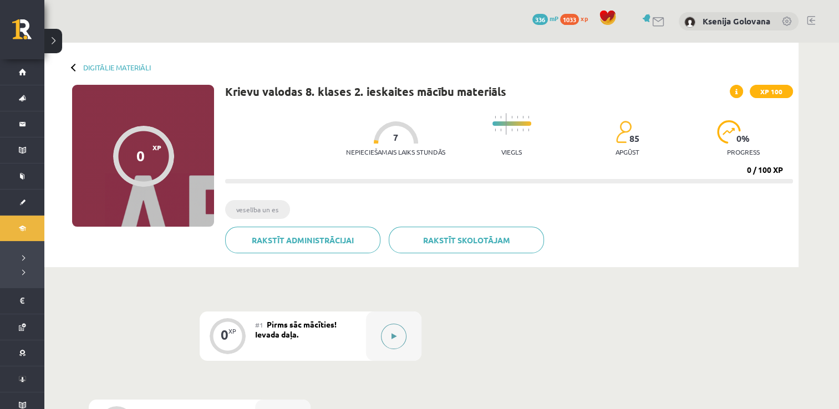
click at [400, 340] on button at bounding box center [394, 337] width 26 height 26
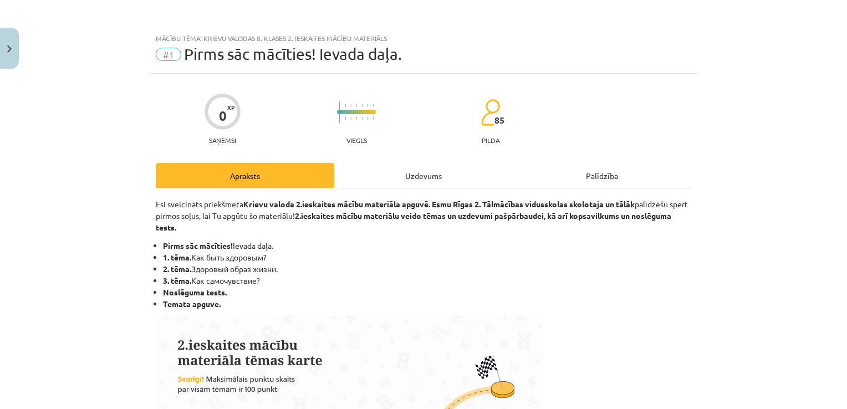
click at [396, 167] on div "Uzdevums" at bounding box center [423, 175] width 179 height 25
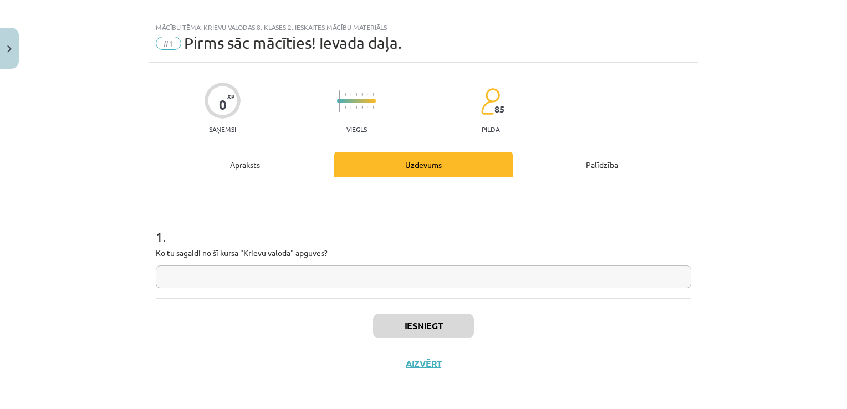
click at [420, 276] on input "text" at bounding box center [424, 277] width 536 height 23
click at [443, 330] on button "Iesniegt" at bounding box center [423, 326] width 101 height 24
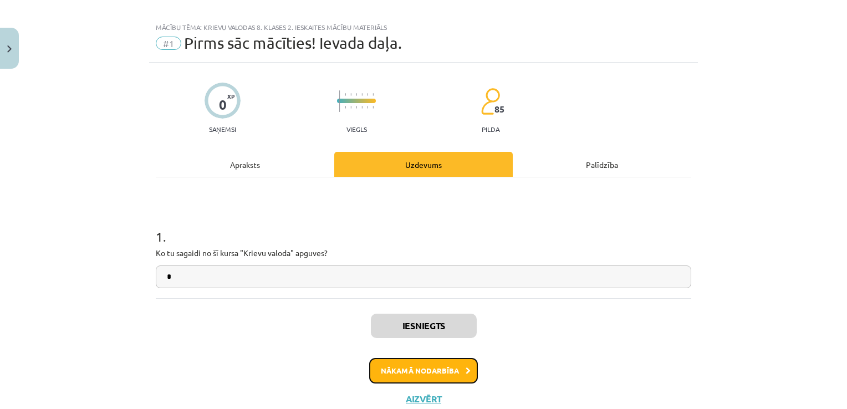
click at [442, 367] on button "Nākamā nodarbība" at bounding box center [423, 371] width 109 height 26
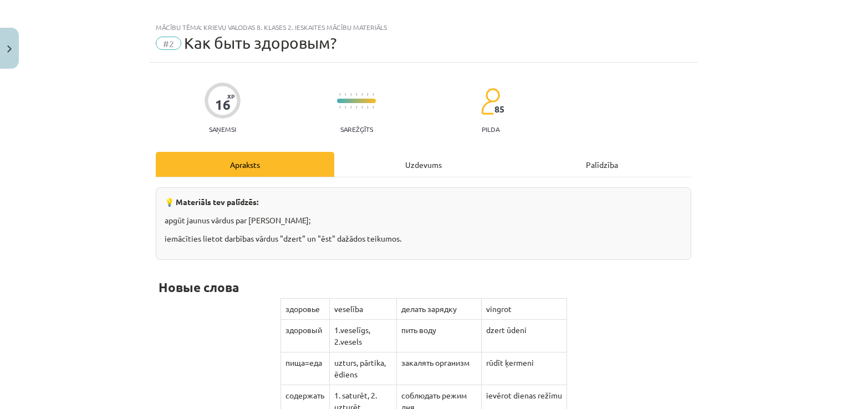
scroll to position [28, 0]
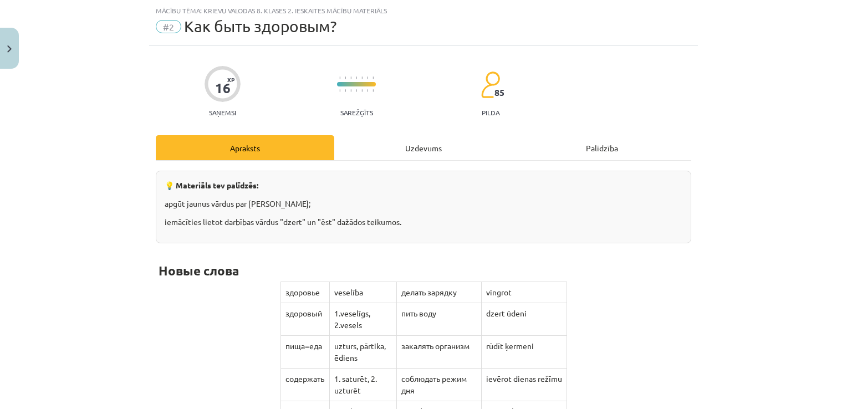
click at [410, 142] on div "Uzdevums" at bounding box center [423, 147] width 179 height 25
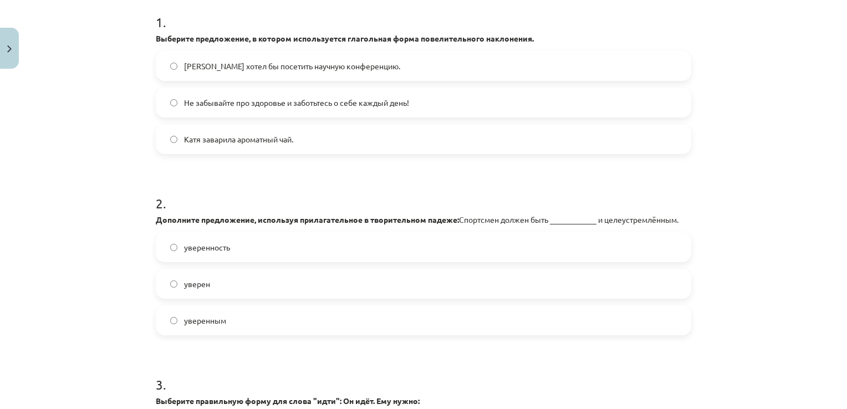
scroll to position [227, 0]
click at [247, 324] on label "уверенным" at bounding box center [423, 320] width 533 height 28
click at [446, 98] on label "Не забывайте про здоровье и заботьтесь о себе каждый день!" at bounding box center [423, 102] width 533 height 28
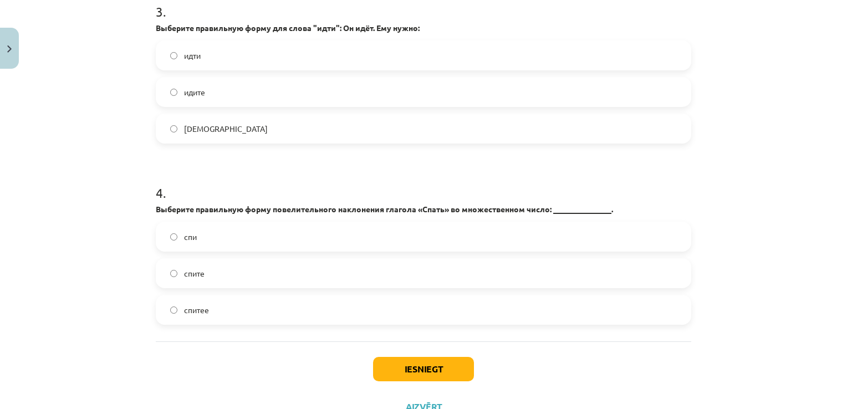
scroll to position [603, 0]
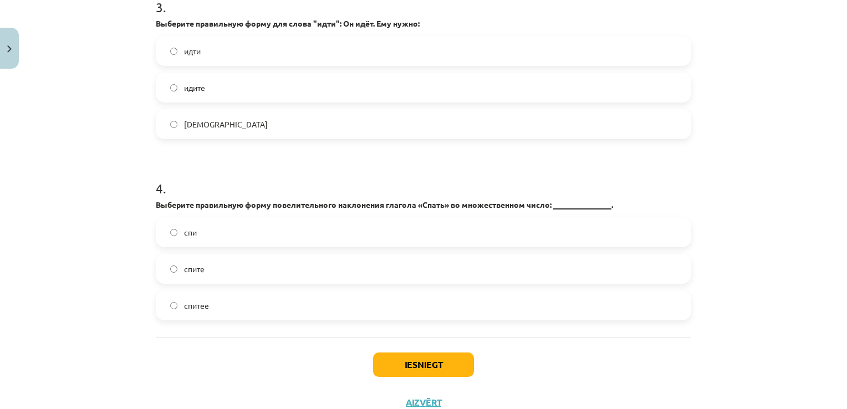
click at [365, 59] on label "идти" at bounding box center [423, 51] width 533 height 28
click at [296, 277] on label "спите" at bounding box center [423, 269] width 533 height 28
click at [403, 350] on div "Iesniegt Aizvērt" at bounding box center [424, 376] width 536 height 78
click at [406, 360] on button "Iesniegt" at bounding box center [423, 365] width 101 height 24
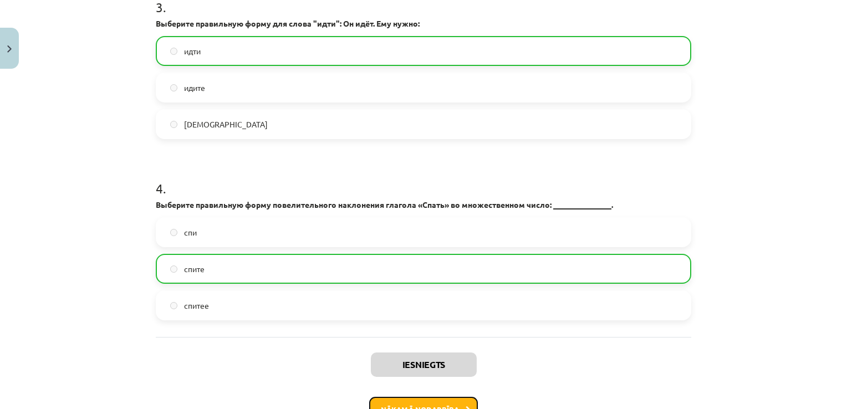
click at [421, 402] on button "Nākamā nodarbība" at bounding box center [423, 410] width 109 height 26
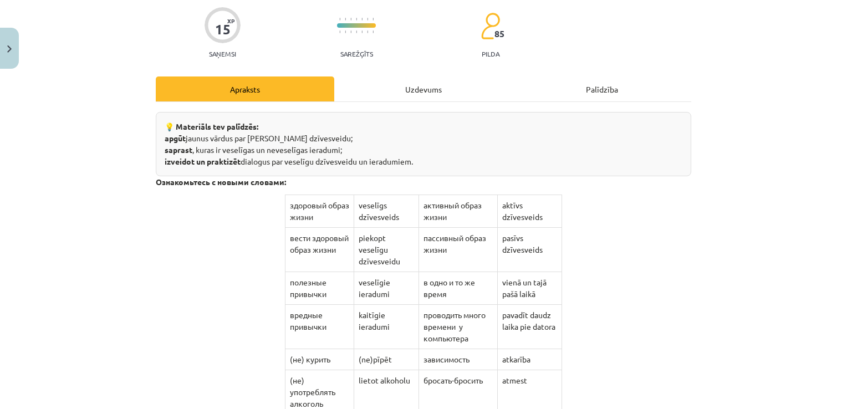
scroll to position [28, 0]
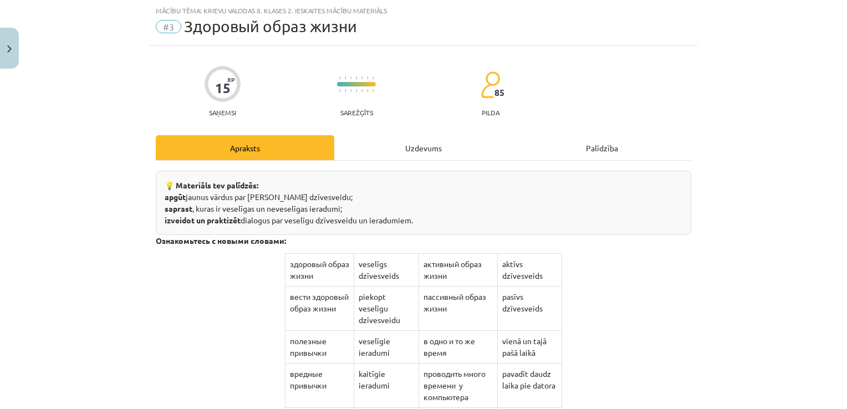
click at [463, 149] on div "Uzdevums" at bounding box center [423, 147] width 179 height 25
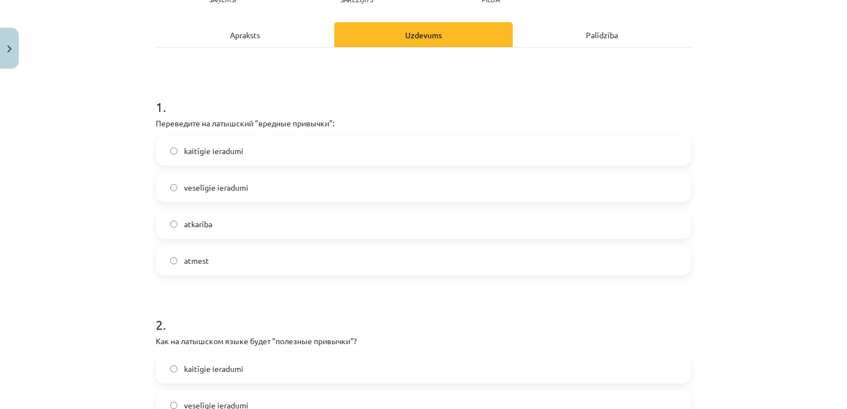
scroll to position [138, 0]
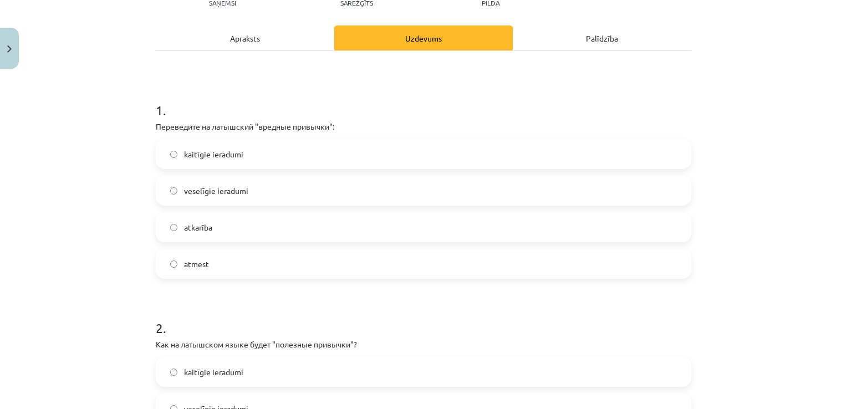
click at [582, 163] on label "kaitīgie ieradumi" at bounding box center [423, 154] width 533 height 28
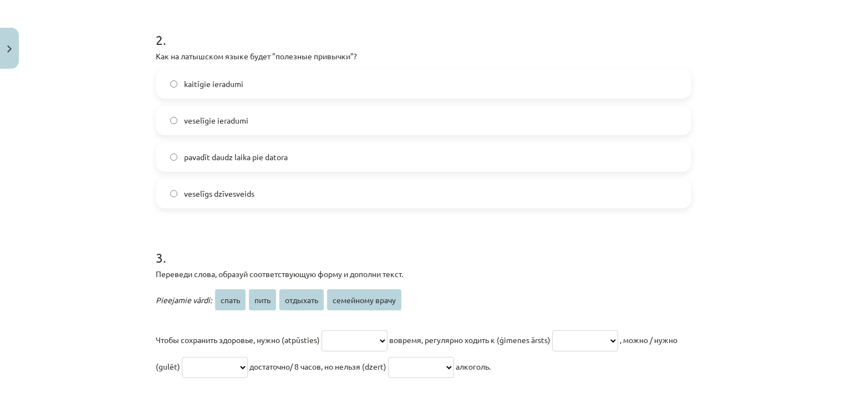
scroll to position [427, 0]
click at [326, 125] on label "veselīgie ieradumi" at bounding box center [423, 119] width 533 height 28
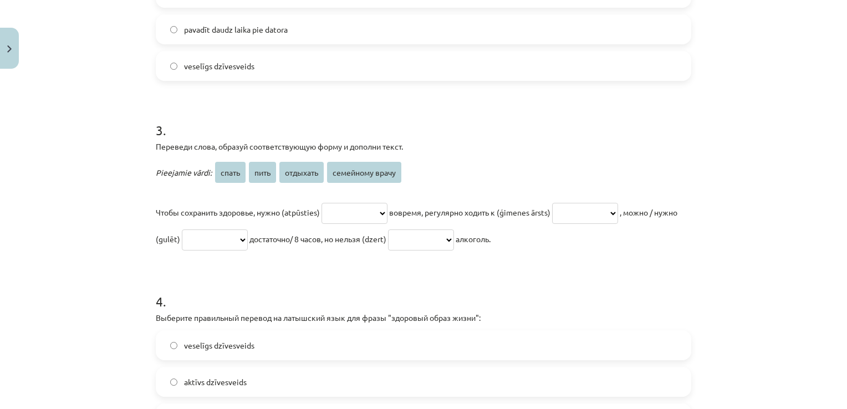
scroll to position [594, 0]
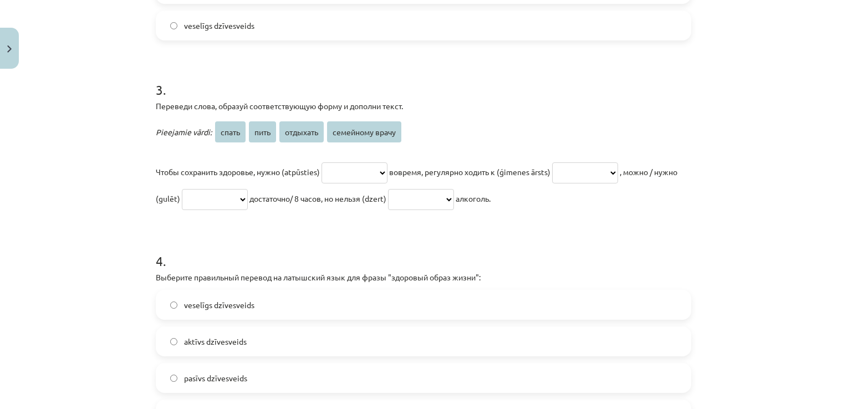
click at [388, 175] on select "**********" at bounding box center [355, 172] width 66 height 21
select select "********"
click at [322, 162] on select "**********" at bounding box center [355, 172] width 66 height 21
click at [618, 167] on select "**********" at bounding box center [585, 172] width 66 height 21
select select "**********"
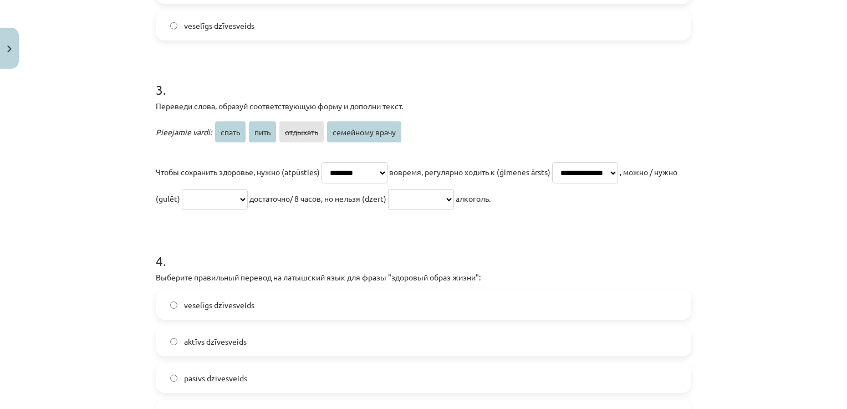
click at [576, 162] on select "**********" at bounding box center [585, 172] width 66 height 21
click at [248, 205] on select "**********" at bounding box center [215, 199] width 66 height 21
select select "*****"
click at [235, 189] on select "**********" at bounding box center [215, 199] width 66 height 21
click at [454, 190] on select "**********" at bounding box center [421, 199] width 66 height 21
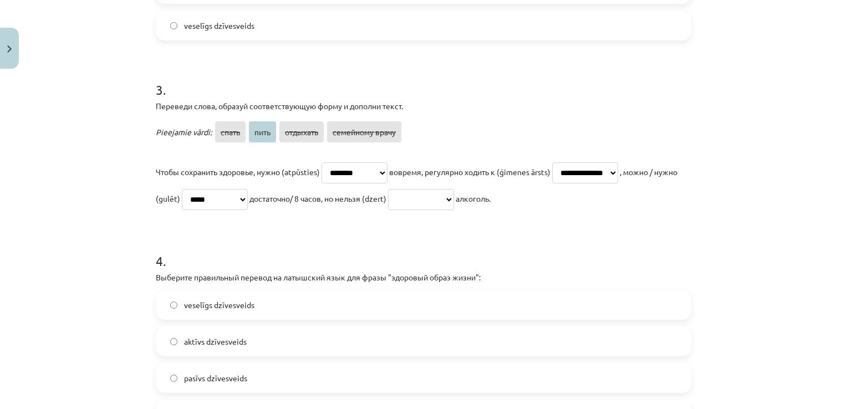
select select "****"
click at [454, 189] on select "**********" at bounding box center [421, 199] width 66 height 21
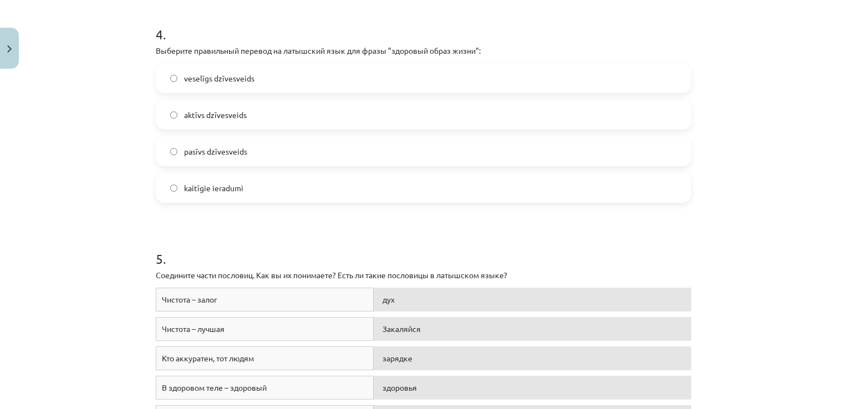
scroll to position [785, 0]
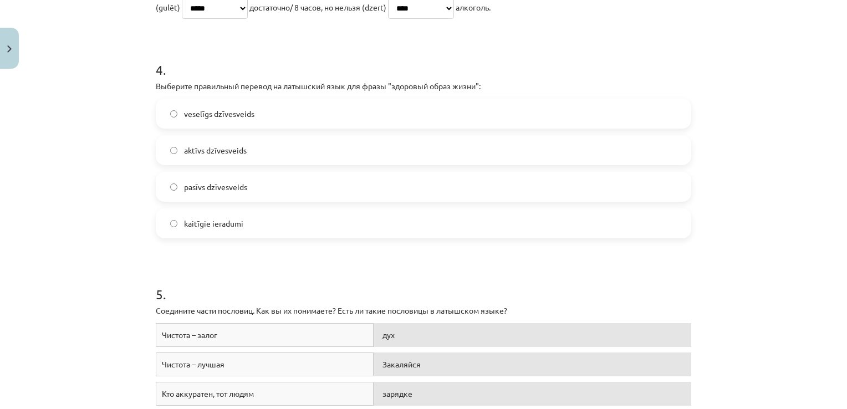
click at [492, 114] on label "veselīgs dzīvesveids" at bounding box center [423, 114] width 533 height 28
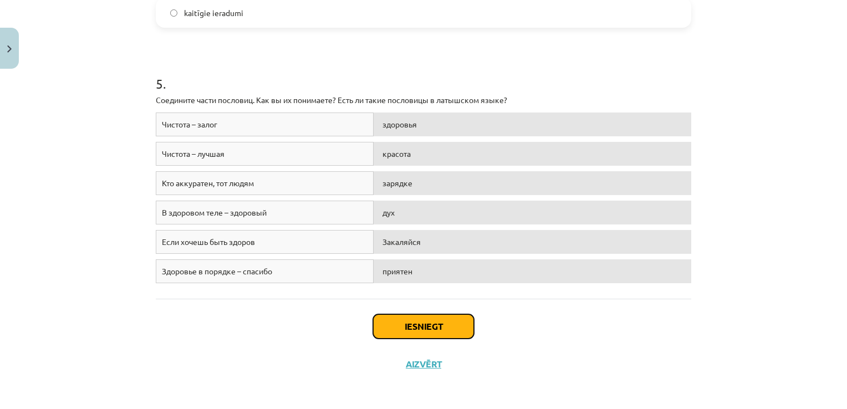
click at [398, 317] on button "Iesniegt" at bounding box center [423, 326] width 101 height 24
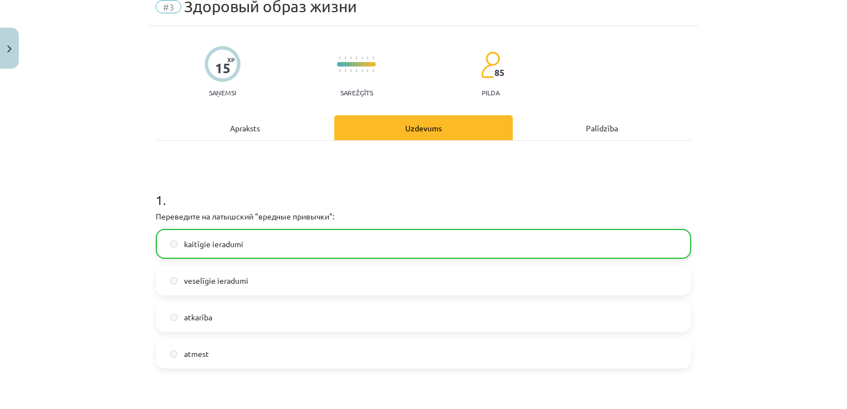
scroll to position [51, 0]
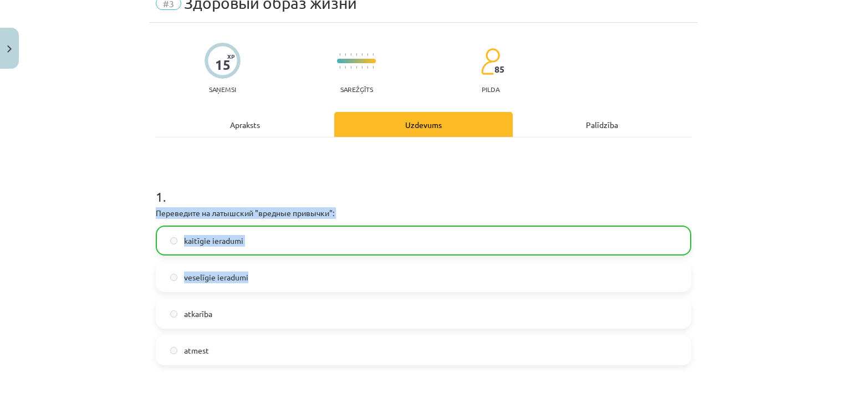
drag, startPoint x: 837, startPoint y: 187, endPoint x: 840, endPoint y: 288, distance: 100.4
click at [838, 288] on div "**********" at bounding box center [423, 204] width 847 height 409
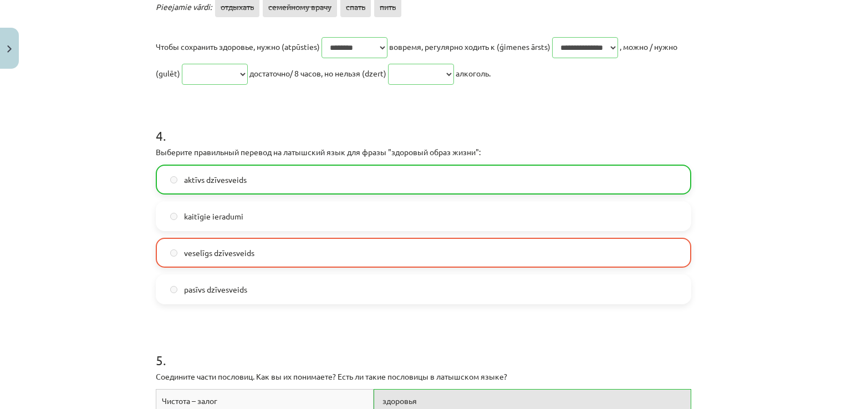
scroll to position [1030, 0]
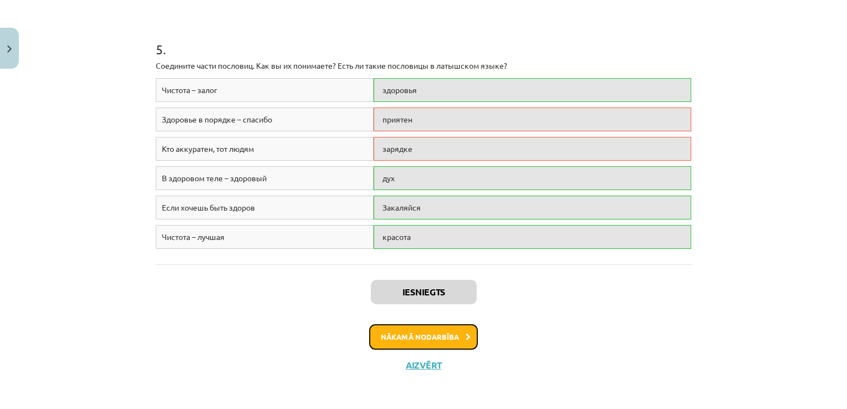
click at [438, 337] on button "Nākamā nodarbība" at bounding box center [423, 337] width 109 height 26
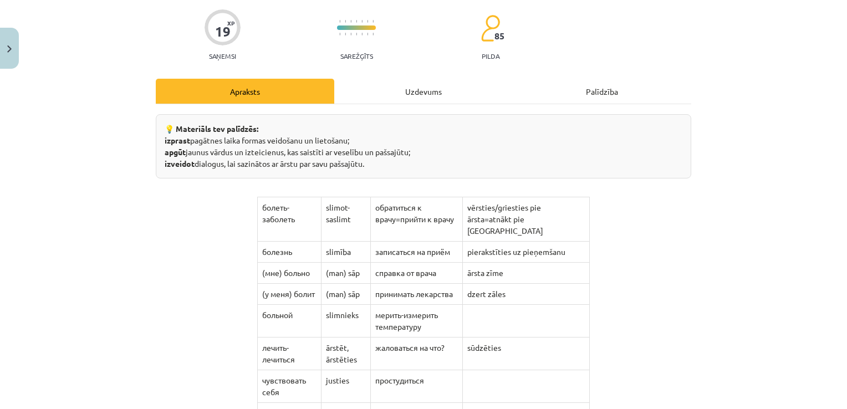
scroll to position [28, 0]
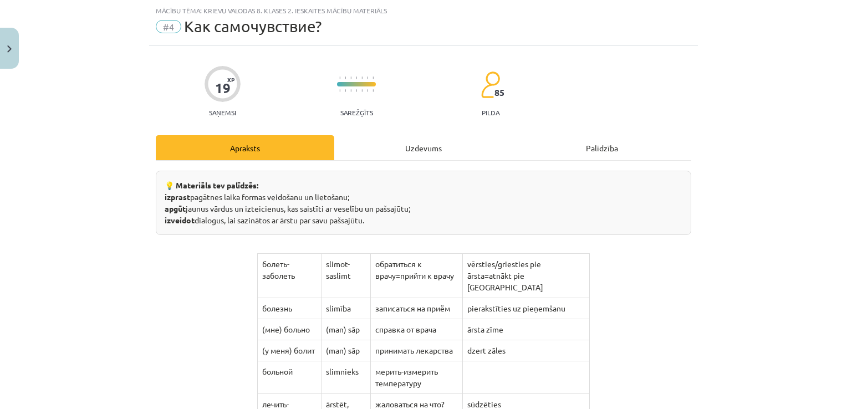
click at [419, 152] on div "Uzdevums" at bounding box center [423, 147] width 179 height 25
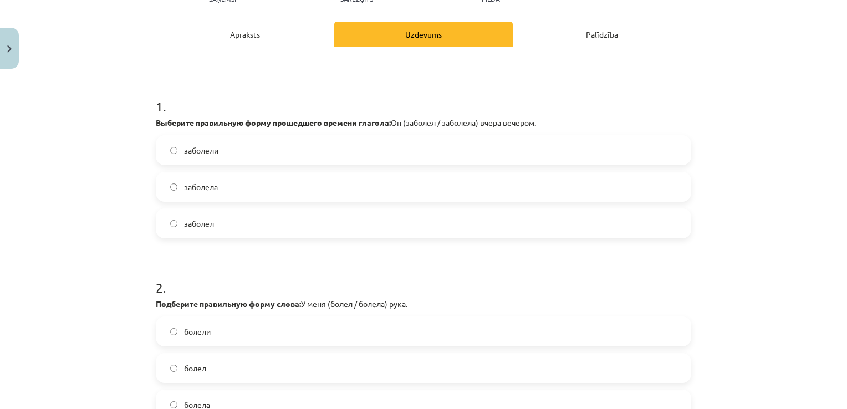
scroll to position [142, 0]
click at [364, 226] on label "заболел" at bounding box center [423, 223] width 533 height 28
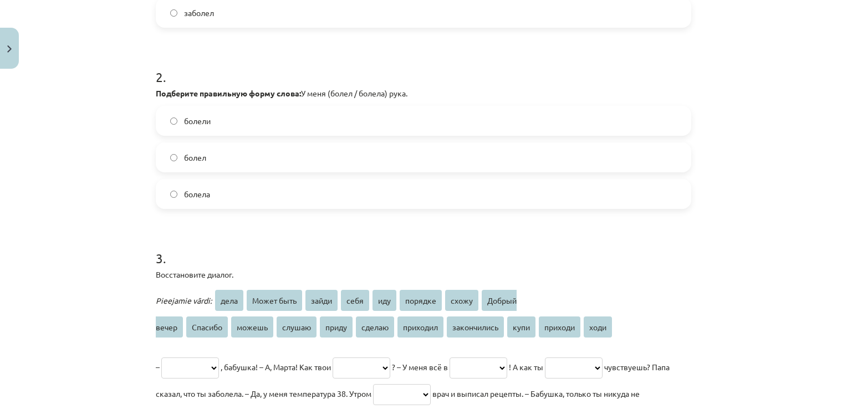
scroll to position [353, 0]
click at [337, 187] on label "болела" at bounding box center [423, 193] width 533 height 28
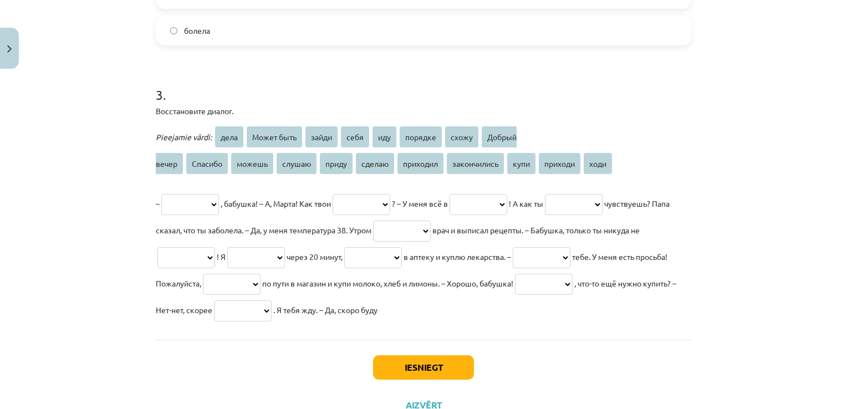
scroll to position [519, 0]
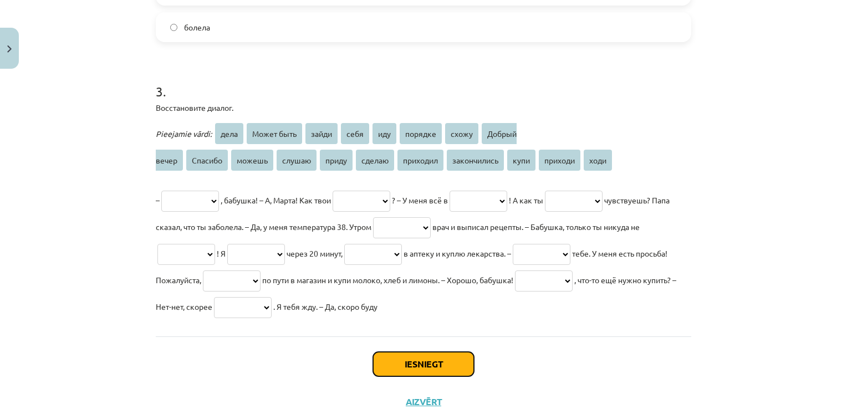
click at [455, 374] on button "Iesniegt" at bounding box center [423, 364] width 101 height 24
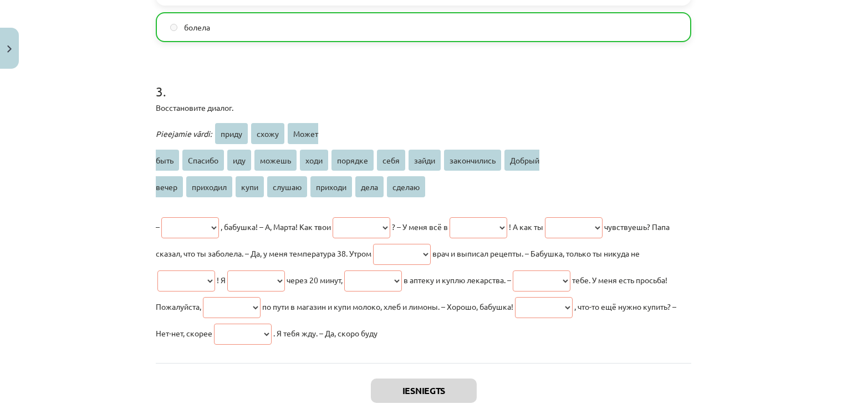
scroll to position [619, 0]
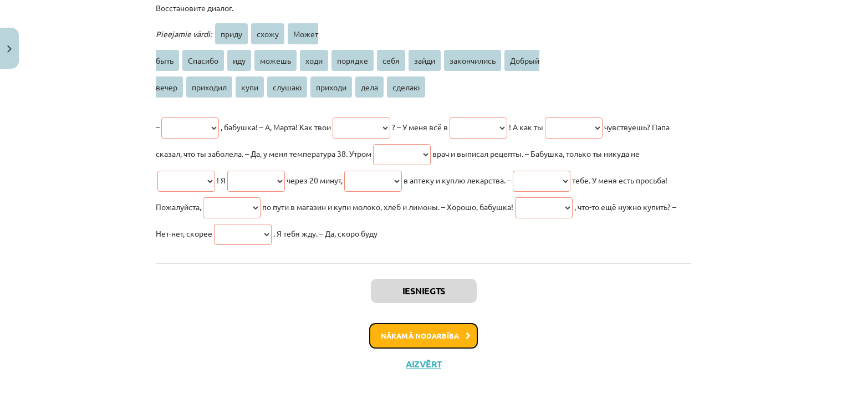
click at [416, 342] on button "Nākamā nodarbība" at bounding box center [423, 336] width 109 height 26
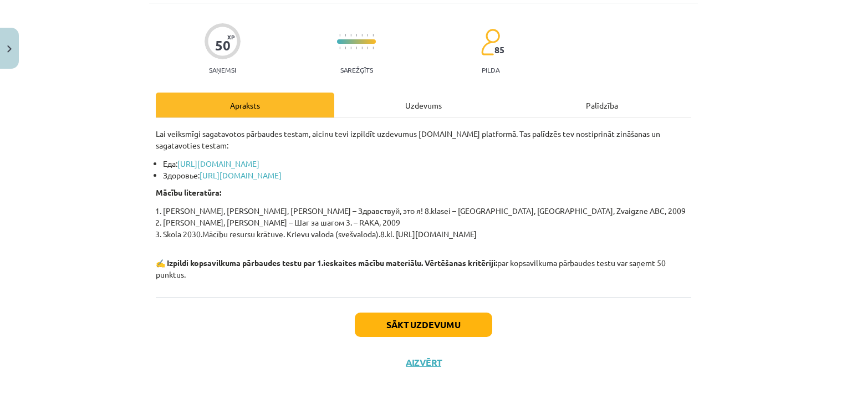
scroll to position [28, 0]
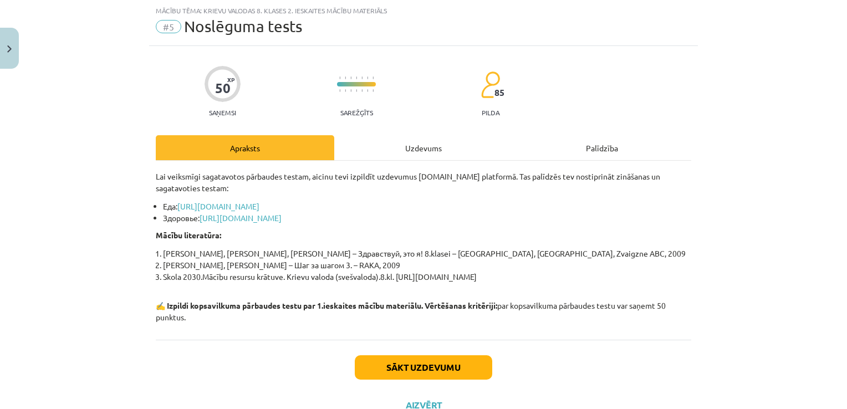
click at [398, 138] on div "Uzdevums" at bounding box center [423, 147] width 179 height 25
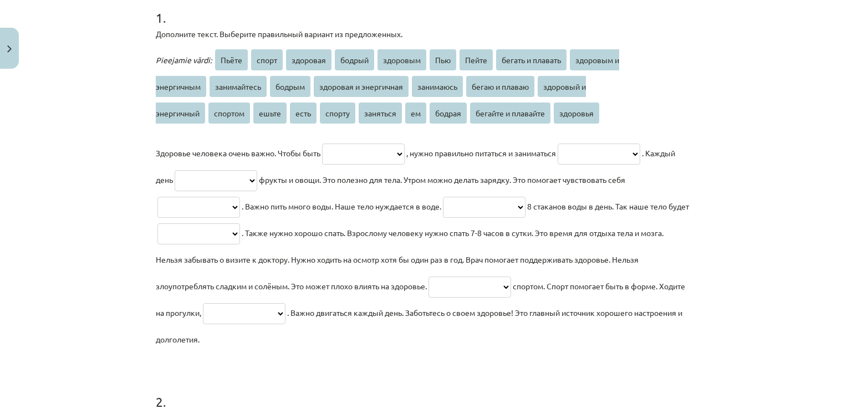
scroll to position [193, 0]
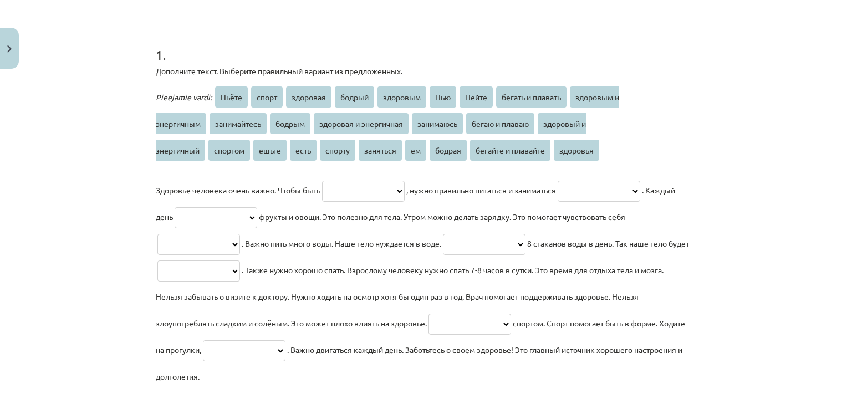
click at [405, 185] on select "**********" at bounding box center [363, 191] width 83 height 21
select select "**********"
click at [323, 181] on select "**********" at bounding box center [363, 191] width 83 height 21
click at [558, 202] on select "**********" at bounding box center [599, 191] width 83 height 21
select select "*******"
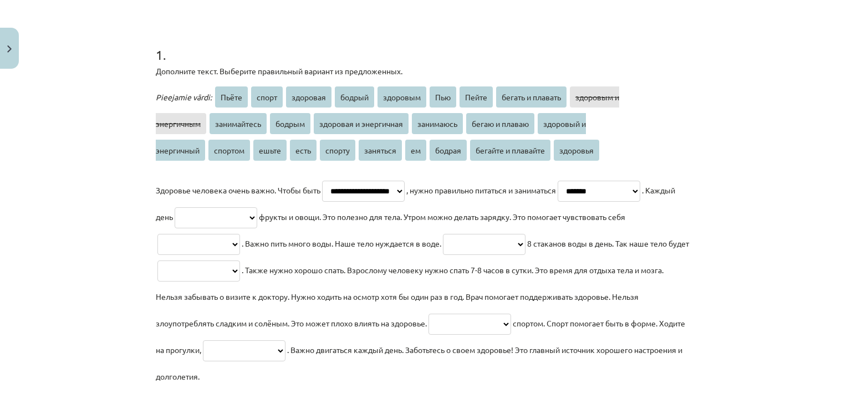
click at [558, 202] on select "**********" at bounding box center [599, 191] width 83 height 21
click at [257, 216] on select "**********" at bounding box center [216, 217] width 83 height 21
select select "****"
click at [257, 207] on select "**********" at bounding box center [216, 217] width 83 height 21
click at [240, 250] on select "**********" at bounding box center [198, 244] width 83 height 21
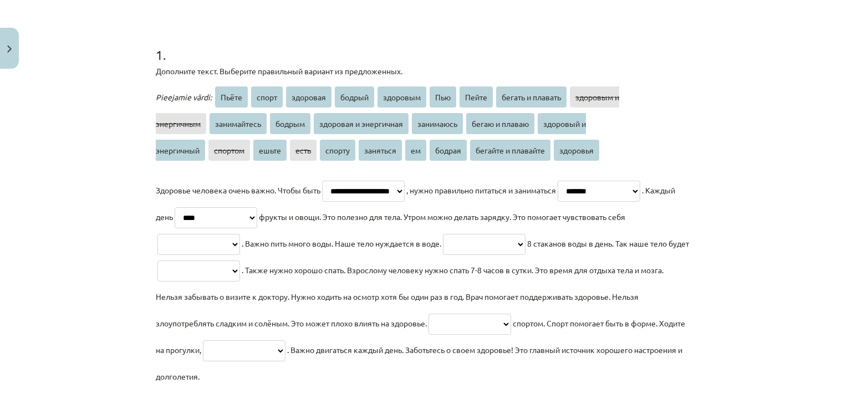
select select "******"
click at [240, 234] on select "**********" at bounding box center [198, 244] width 83 height 21
click at [443, 255] on select "**********" at bounding box center [484, 244] width 83 height 21
select select "*****"
click at [443, 255] on select "**********" at bounding box center [484, 244] width 83 height 21
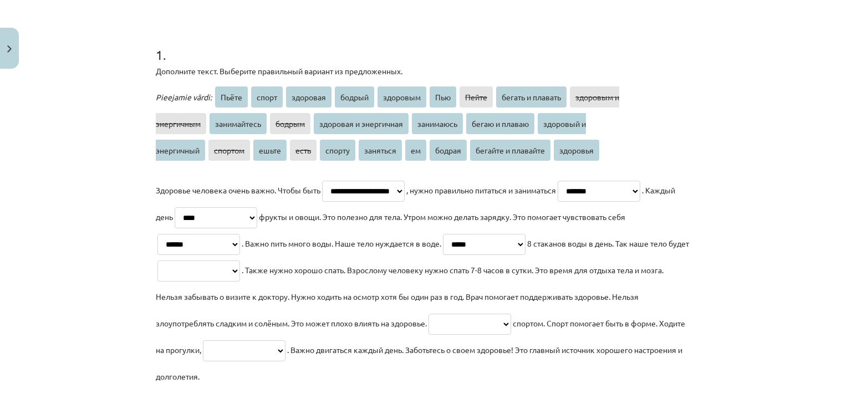
click at [240, 267] on select "**********" at bounding box center [198, 271] width 83 height 21
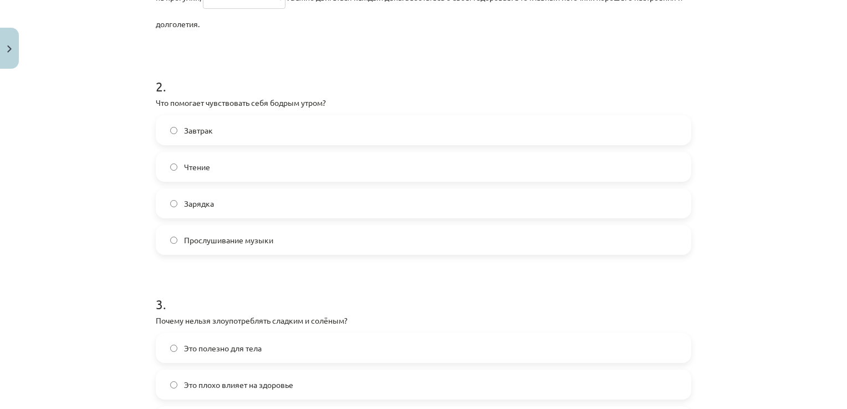
scroll to position [582, 0]
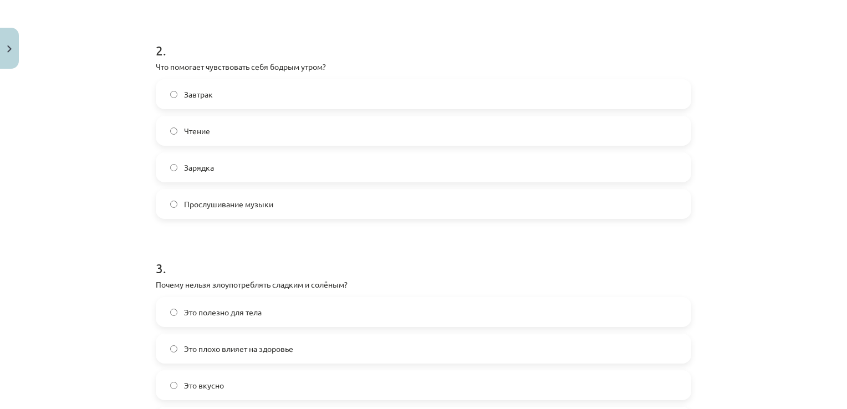
click at [224, 159] on label "Зарядка" at bounding box center [423, 168] width 533 height 28
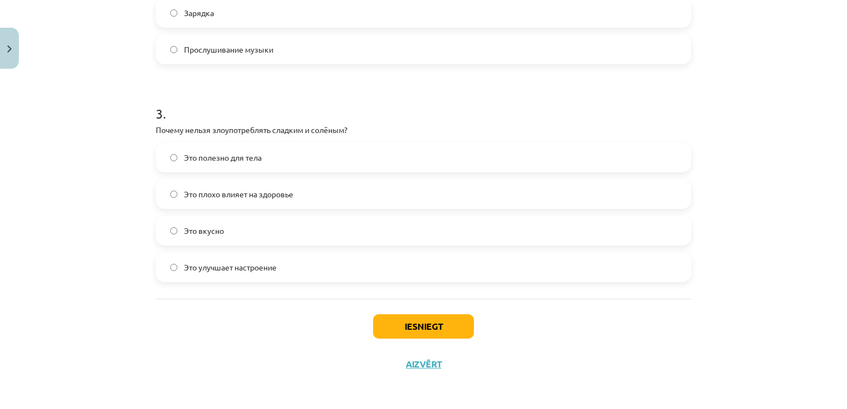
scroll to position [737, 0]
click at [279, 147] on label "Это полезно для тела" at bounding box center [423, 156] width 533 height 28
click at [382, 322] on button "Iesniegt" at bounding box center [423, 325] width 101 height 24
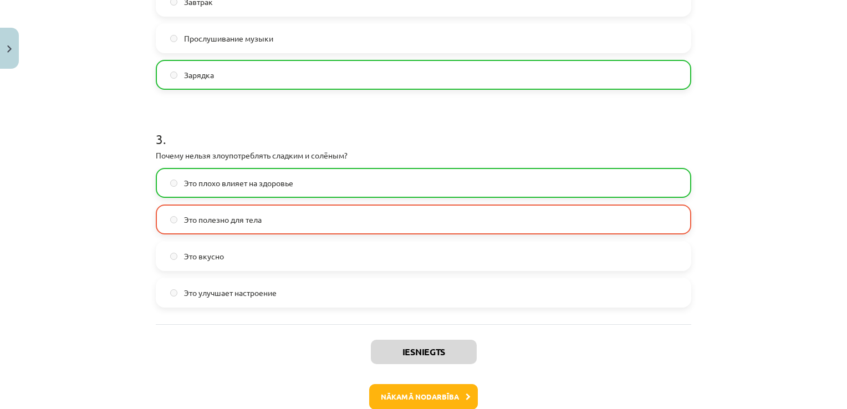
scroll to position [727, 0]
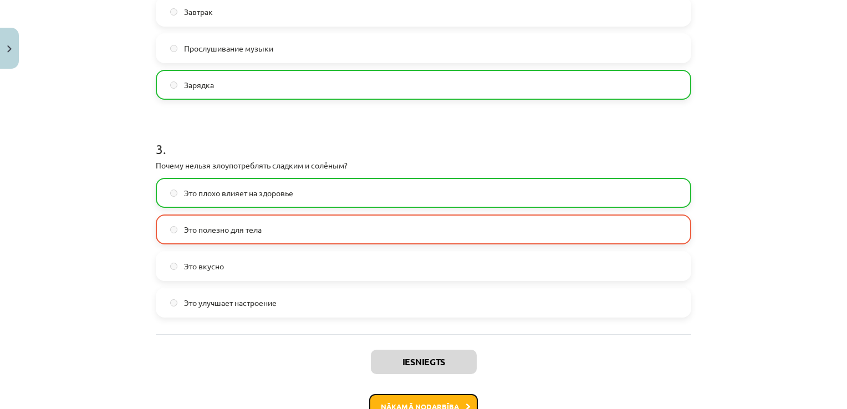
click at [420, 405] on button "Nākamā nodarbība" at bounding box center [423, 407] width 109 height 26
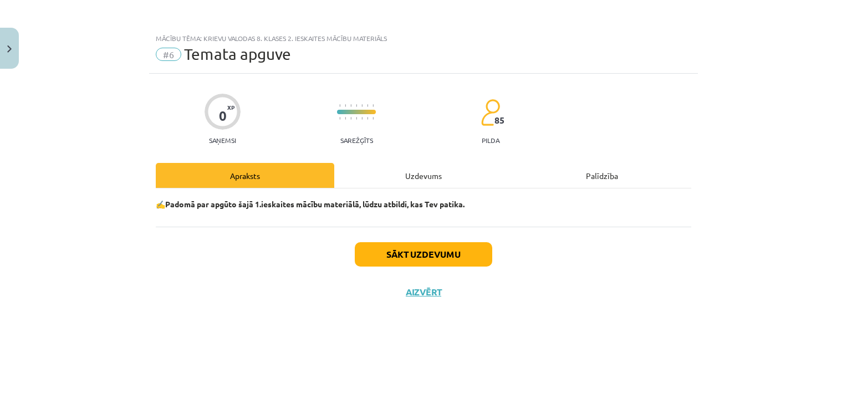
click at [421, 167] on div "Uzdevums" at bounding box center [423, 175] width 179 height 25
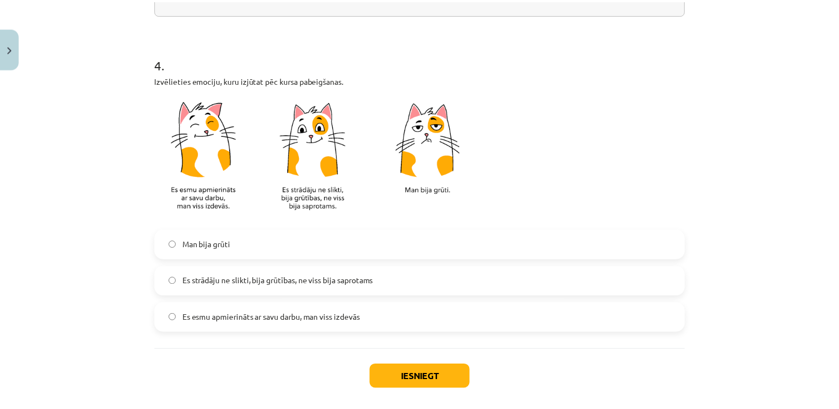
scroll to position [991, 0]
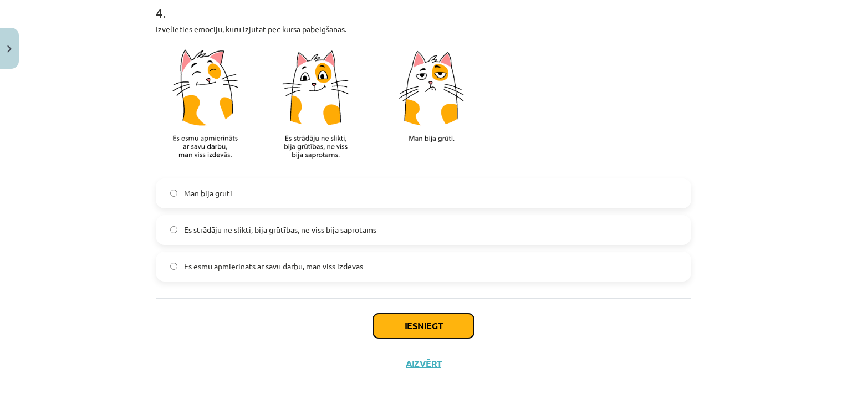
click at [441, 334] on button "Iesniegt" at bounding box center [423, 326] width 101 height 24
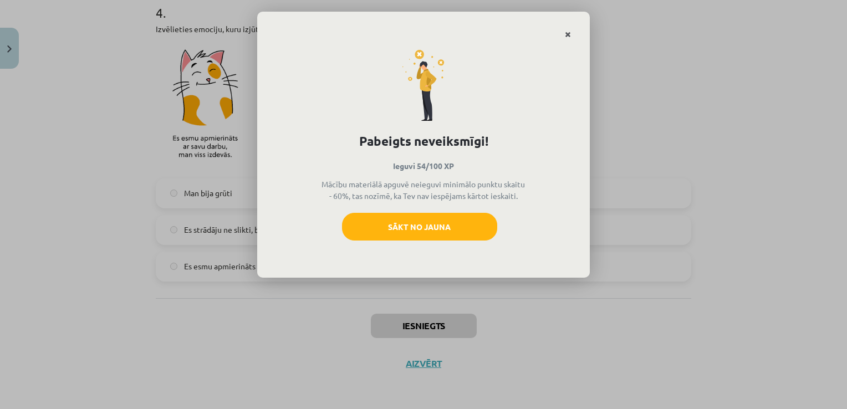
click at [569, 34] on icon "Close" at bounding box center [568, 35] width 6 height 8
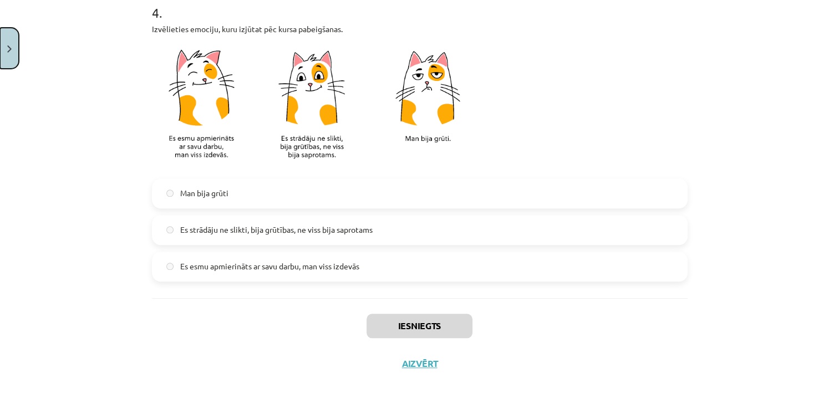
click at [7, 67] on button "Close" at bounding box center [9, 48] width 19 height 41
